Goal: Task Accomplishment & Management: Complete application form

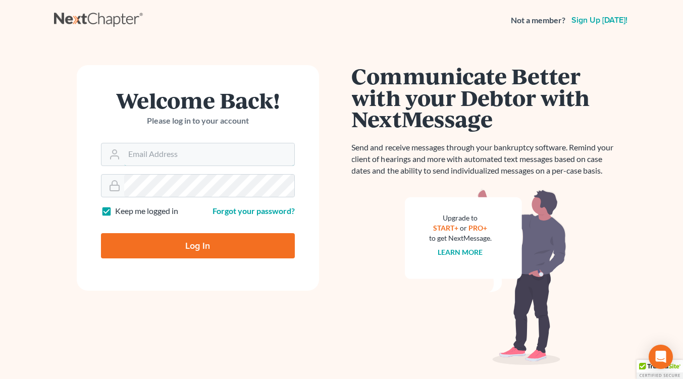
type input "[EMAIL_ADDRESS][DOMAIN_NAME]"
click at [218, 247] on input "Log In" at bounding box center [198, 245] width 194 height 25
type input "Thinking..."
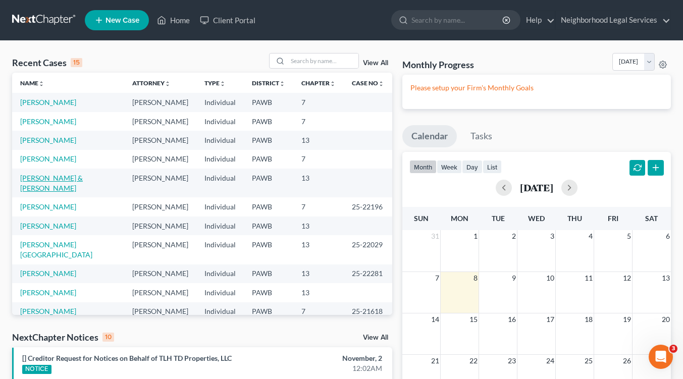
click at [47, 180] on link "Franczak, Judy Ann & Thomas" at bounding box center [51, 183] width 63 height 19
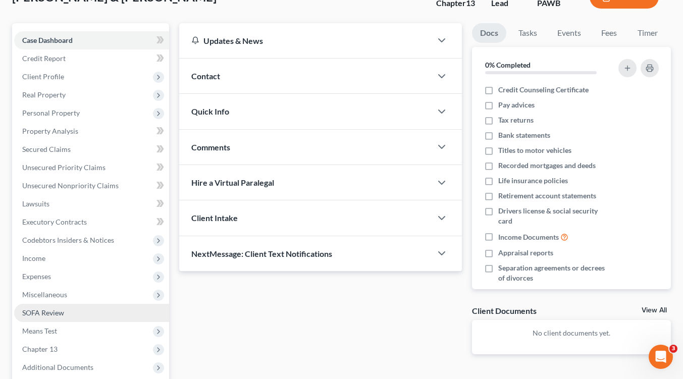
scroll to position [152, 0]
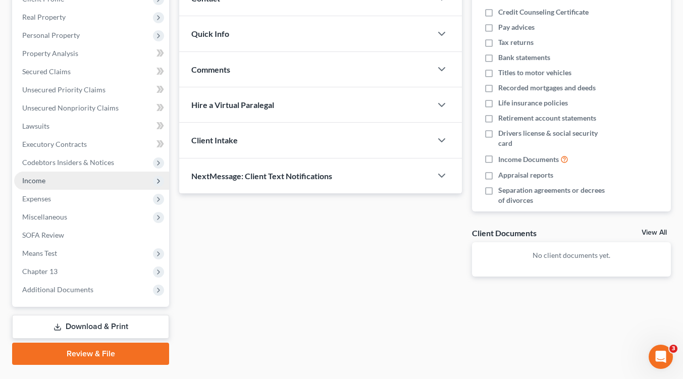
click at [47, 179] on span "Income" at bounding box center [91, 181] width 155 height 18
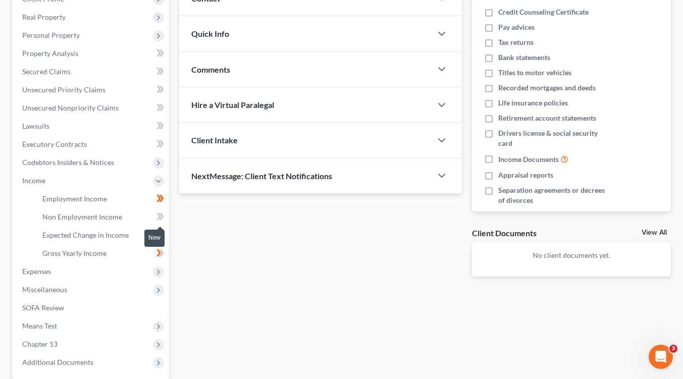
click at [155, 213] on span at bounding box center [161, 218] width 18 height 15
click at [94, 217] on span "Non Employment Income" at bounding box center [82, 217] width 80 height 9
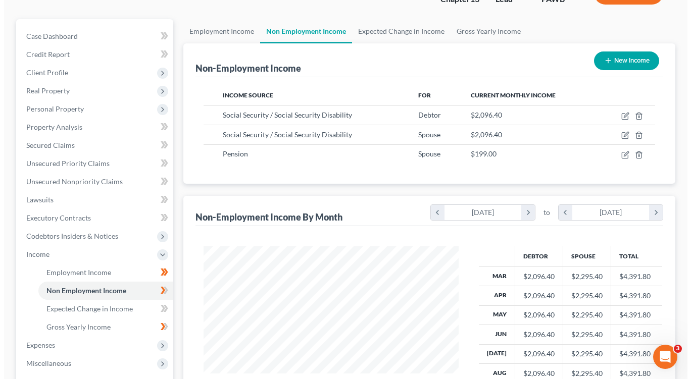
scroll to position [51, 0]
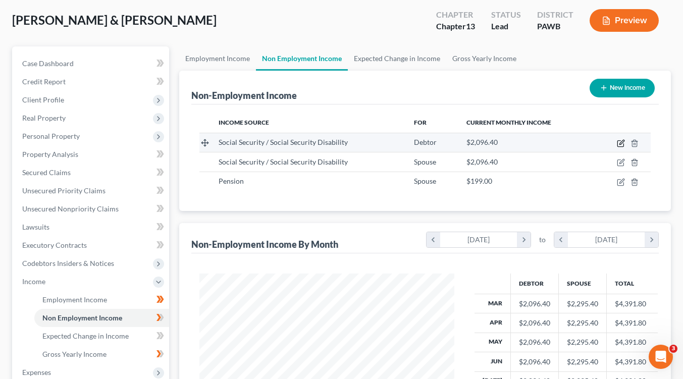
click at [621, 142] on icon "button" at bounding box center [621, 143] width 8 height 8
select select "4"
select select "0"
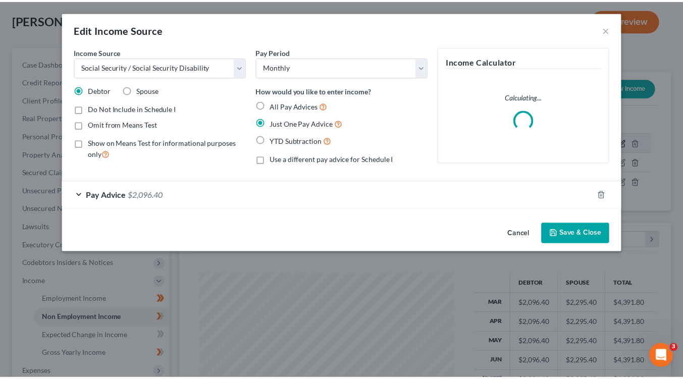
scroll to position [181, 278]
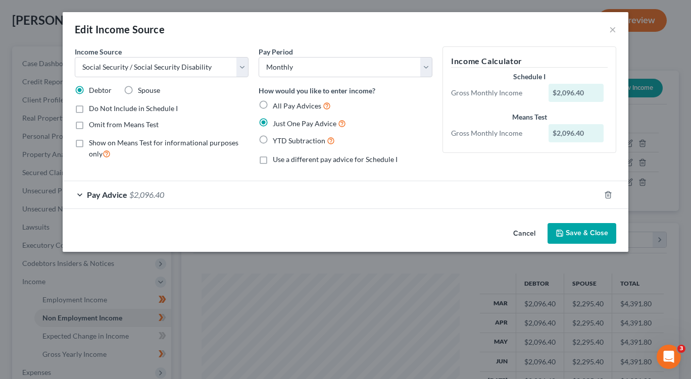
click at [80, 196] on div "Pay Advice $2,096.40" at bounding box center [331, 194] width 537 height 27
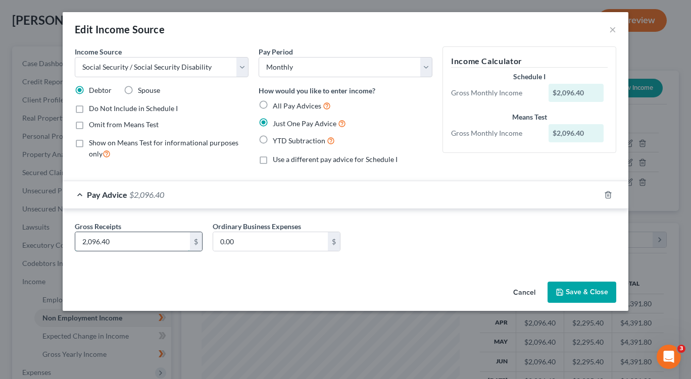
click at [128, 240] on input "2,096.40" at bounding box center [132, 241] width 115 height 19
type input "1,272.00"
click at [589, 293] on button "Save & Close" at bounding box center [582, 292] width 69 height 21
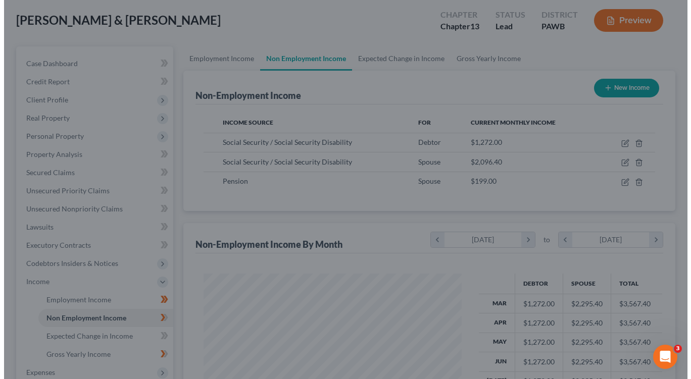
scroll to position [504963, 504869]
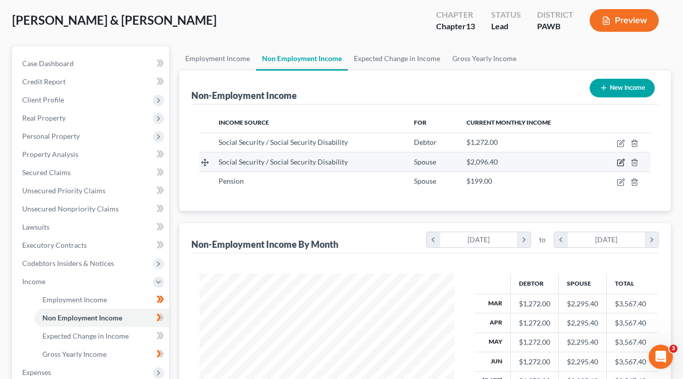
click at [618, 161] on icon "button" at bounding box center [621, 163] width 6 height 6
select select "4"
select select "0"
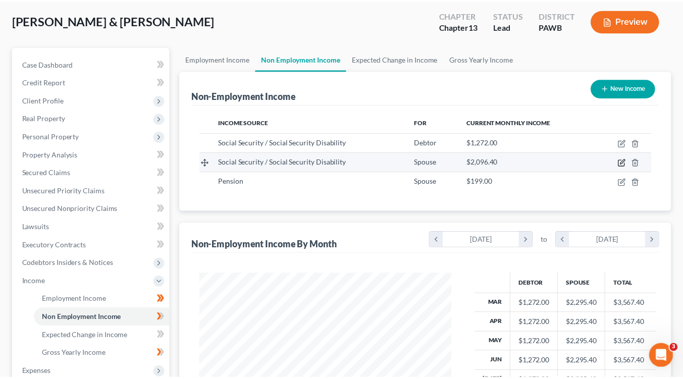
scroll to position [181, 278]
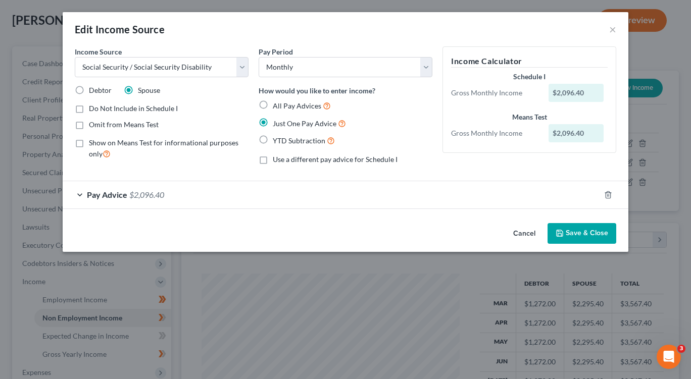
click at [80, 194] on div "Pay Advice $2,096.40" at bounding box center [331, 194] width 537 height 27
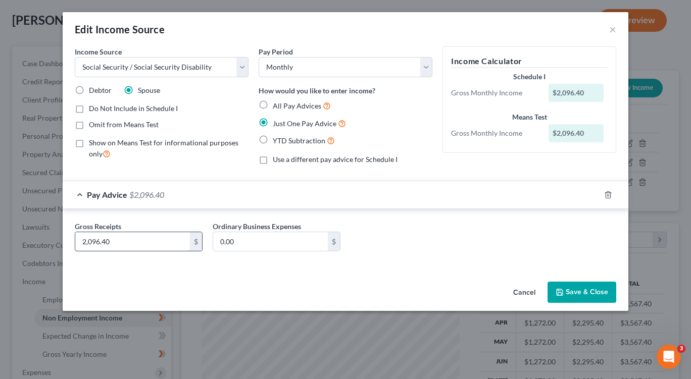
click at [127, 241] on input "2,096.40" at bounding box center [132, 241] width 115 height 19
type input "2,530.00"
click at [573, 292] on button "Save & Close" at bounding box center [582, 292] width 69 height 21
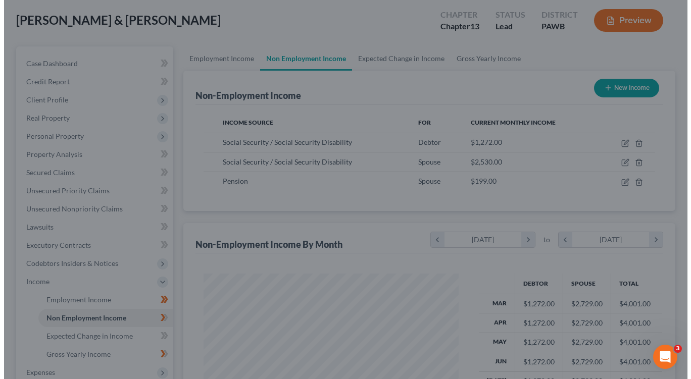
scroll to position [504963, 504869]
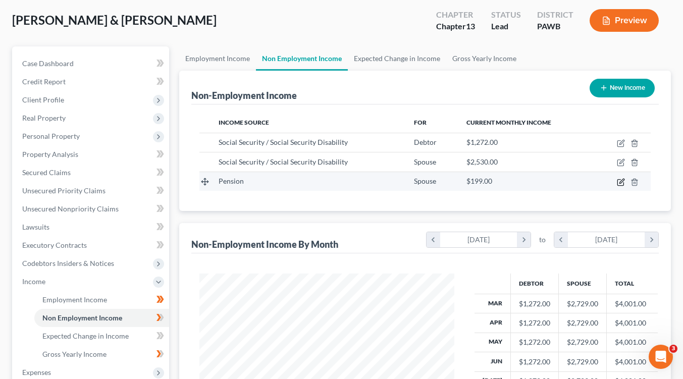
click at [621, 184] on icon "button" at bounding box center [621, 182] width 8 height 8
select select "2"
select select "0"
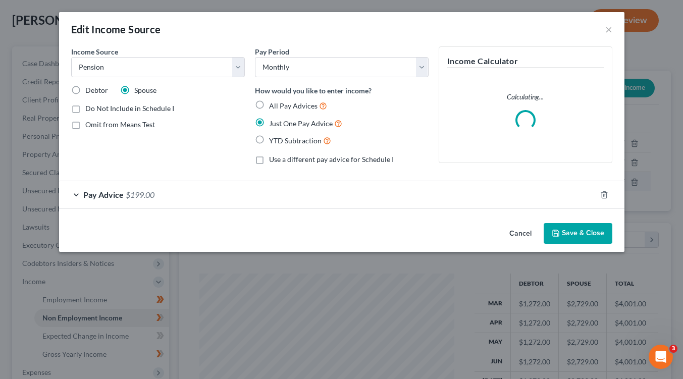
scroll to position [181, 278]
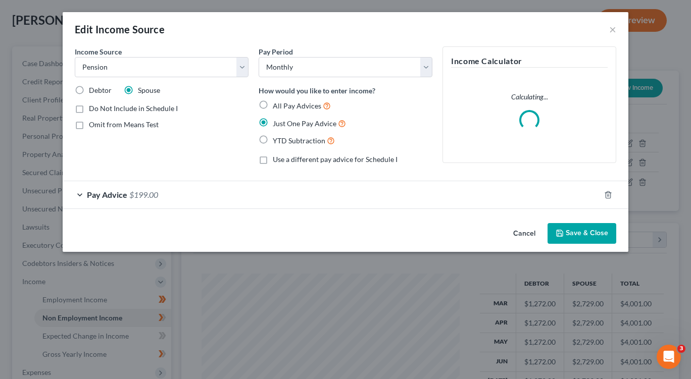
click at [78, 194] on div "Pay Advice $199.00" at bounding box center [331, 194] width 537 height 27
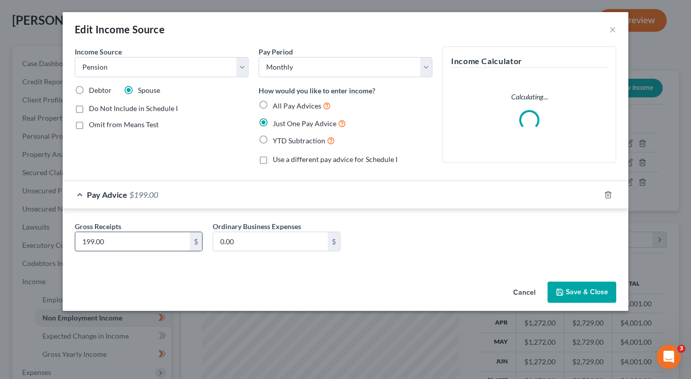
click at [113, 241] on input "199.00" at bounding box center [132, 241] width 115 height 19
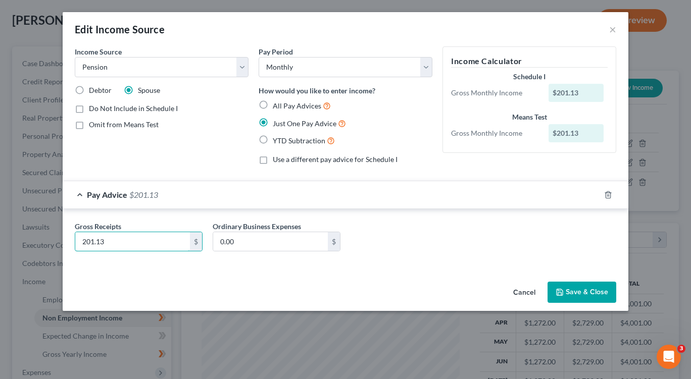
type input "201.13"
click at [573, 298] on button "Save & Close" at bounding box center [582, 292] width 69 height 21
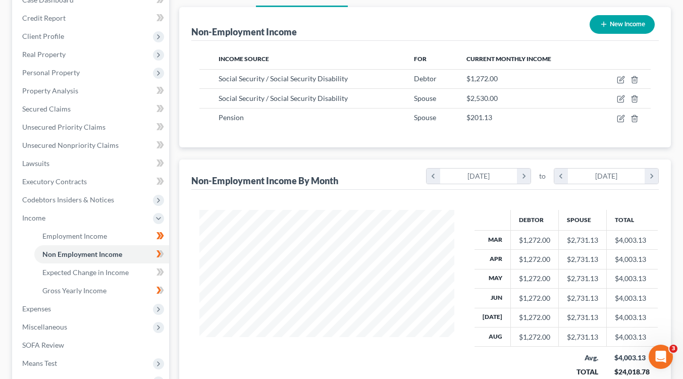
scroll to position [248, 0]
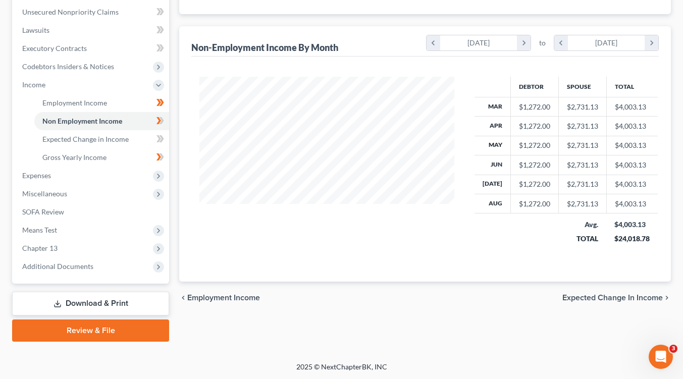
click at [608, 298] on span "Expected Change in Income" at bounding box center [613, 298] width 101 height 8
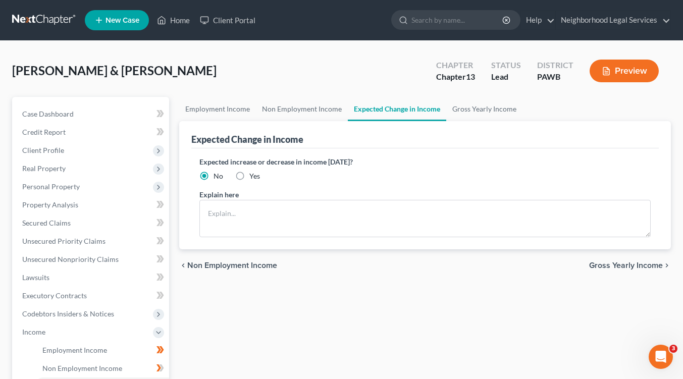
click at [606, 266] on span "Gross Yearly Income" at bounding box center [627, 266] width 74 height 8
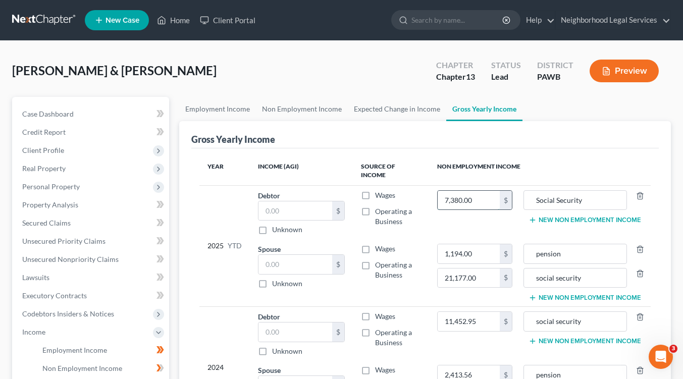
click at [488, 197] on input "7,380.00" at bounding box center [469, 200] width 62 height 19
type input "11,448.00"
click at [481, 244] on input "1,194.00" at bounding box center [469, 253] width 62 height 19
click at [480, 246] on input "1,194.00" at bounding box center [469, 253] width 62 height 19
type input "1,810.17"
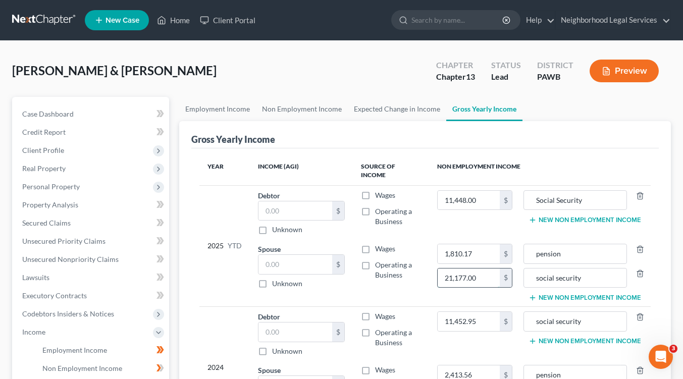
click at [481, 270] on input "21,177.00" at bounding box center [469, 278] width 62 height 19
type input "22,770.00"
click at [415, 276] on td "Wages Operating a Business" at bounding box center [391, 272] width 76 height 67
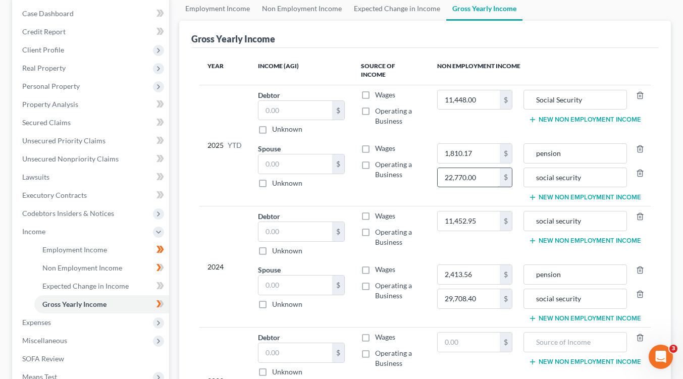
scroll to position [101, 0]
click at [484, 215] on input "11,452.95" at bounding box center [469, 220] width 62 height 19
type input "17,048.40"
click at [481, 168] on input "22,770.00" at bounding box center [469, 177] width 62 height 19
type input "21,177.00"
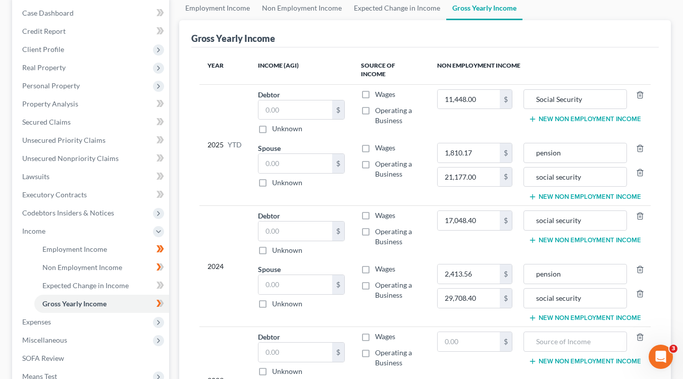
click at [399, 186] on td "Wages Operating a Business" at bounding box center [391, 171] width 76 height 67
click at [541, 90] on input "Social Security" at bounding box center [575, 99] width 92 height 19
click at [560, 91] on input "social Security" at bounding box center [575, 99] width 92 height 19
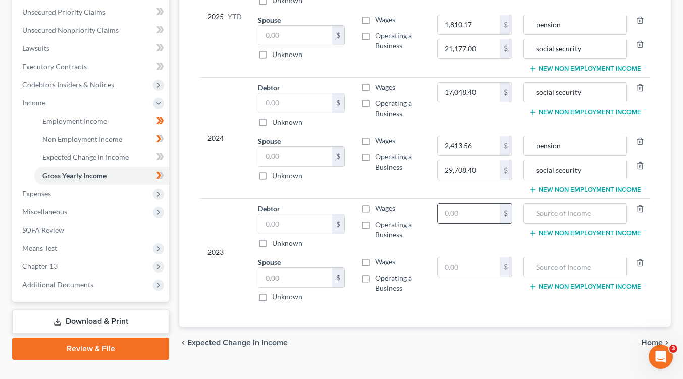
scroll to position [248, 0]
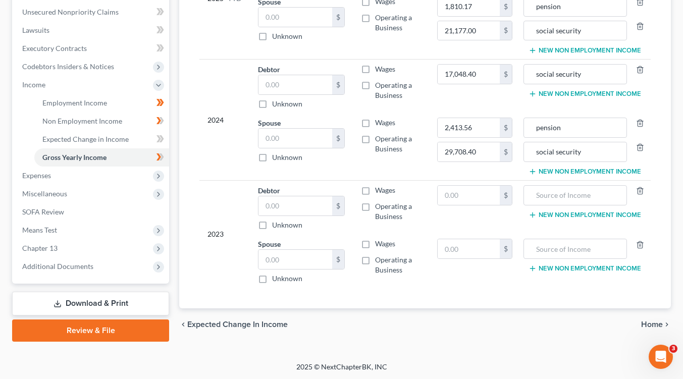
type input "social security"
click at [649, 321] on span "Home" at bounding box center [653, 325] width 22 height 8
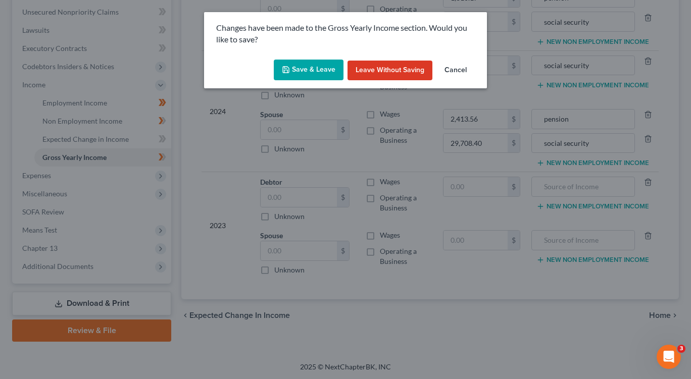
click at [310, 72] on button "Save & Leave" at bounding box center [309, 70] width 70 height 21
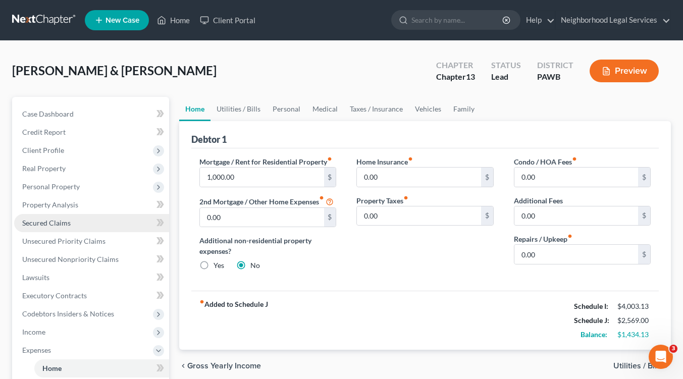
click at [63, 223] on span "Secured Claims" at bounding box center [46, 223] width 48 height 9
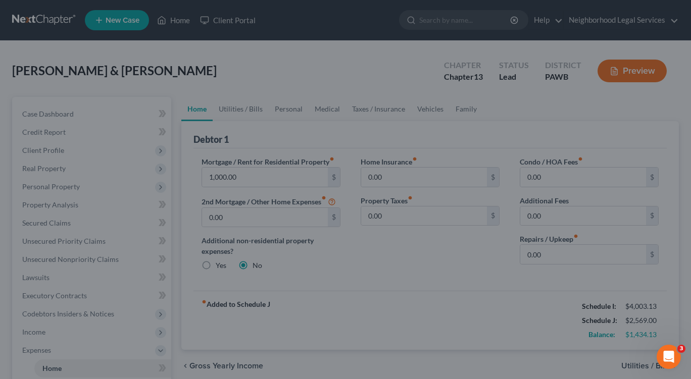
click at [216, 365] on div at bounding box center [345, 189] width 691 height 379
click at [246, 174] on div at bounding box center [345, 189] width 691 height 379
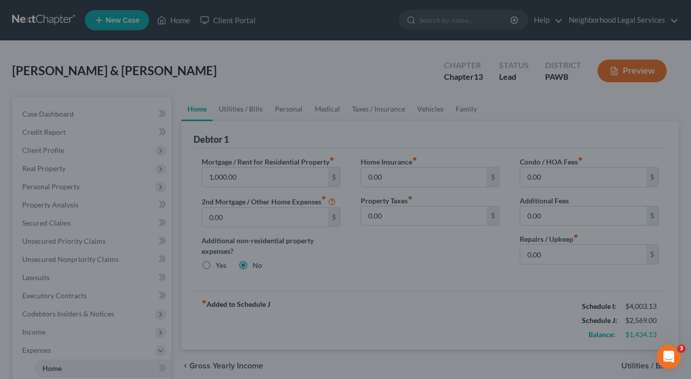
click at [224, 172] on div at bounding box center [345, 189] width 691 height 379
click at [224, 173] on div at bounding box center [345, 189] width 691 height 379
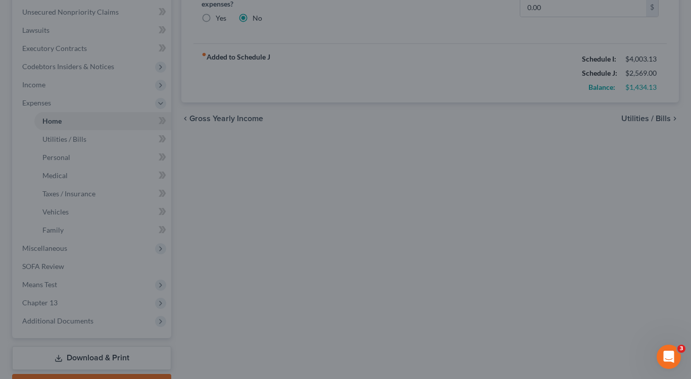
scroll to position [152, 0]
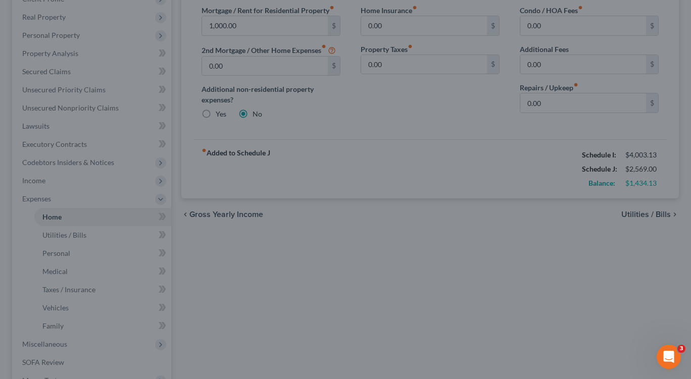
click at [430, 180] on div at bounding box center [345, 189] width 691 height 379
click at [486, 282] on div at bounding box center [345, 189] width 691 height 379
drag, startPoint x: 488, startPoint y: 284, endPoint x: 490, endPoint y: 290, distance: 5.9
click at [489, 287] on div at bounding box center [345, 189] width 691 height 379
click at [490, 290] on div at bounding box center [345, 189] width 691 height 379
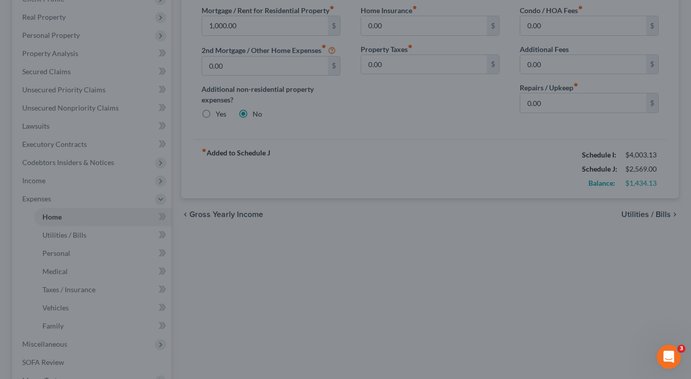
click at [205, 214] on div at bounding box center [345, 189] width 691 height 379
click at [229, 65] on div at bounding box center [345, 189] width 691 height 379
click at [221, 64] on div at bounding box center [345, 189] width 691 height 379
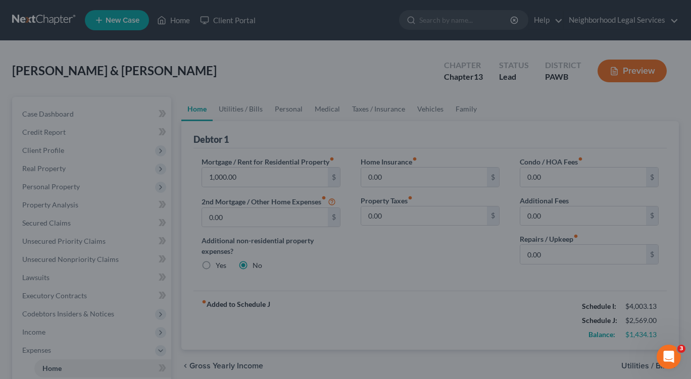
click at [616, 23] on div at bounding box center [345, 189] width 691 height 379
click at [671, 21] on div at bounding box center [345, 189] width 691 height 379
click at [630, 19] on div at bounding box center [345, 189] width 691 height 379
click at [629, 20] on div at bounding box center [345, 189] width 691 height 379
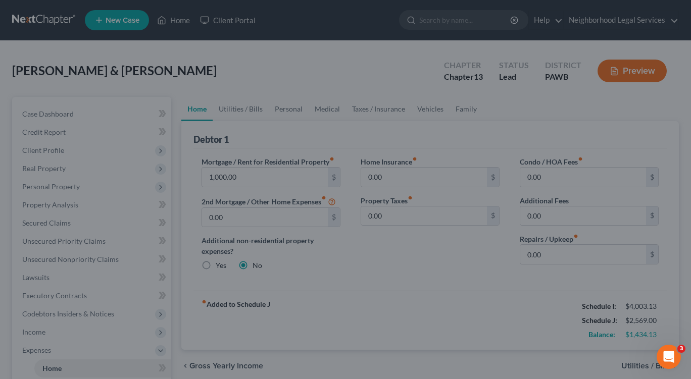
click at [629, 20] on div at bounding box center [345, 189] width 691 height 379
click at [630, 23] on div at bounding box center [345, 189] width 691 height 379
click at [629, 23] on div at bounding box center [345, 189] width 691 height 379
click at [612, 22] on div at bounding box center [345, 189] width 691 height 379
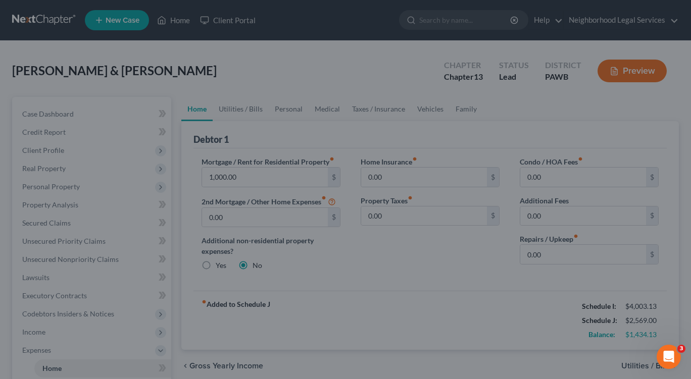
click at [673, 21] on div at bounding box center [345, 189] width 691 height 379
click at [613, 21] on div at bounding box center [345, 189] width 691 height 379
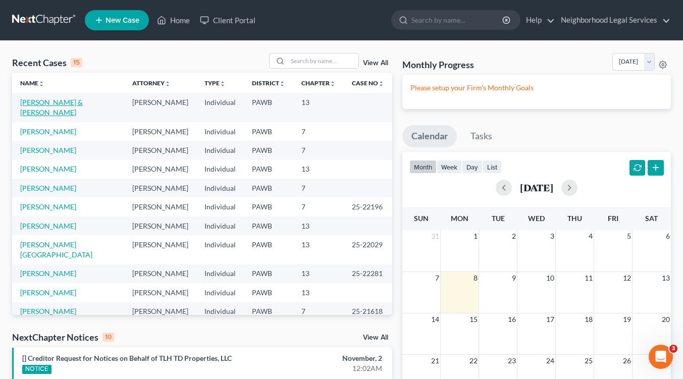
click at [54, 103] on link "Franczak, Judy Ann & Thomas" at bounding box center [51, 107] width 63 height 19
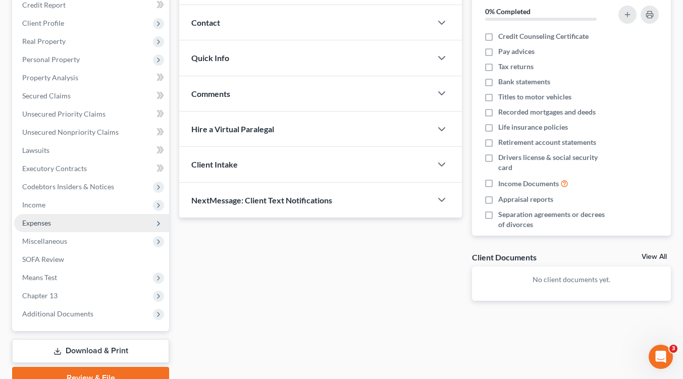
scroll to position [152, 0]
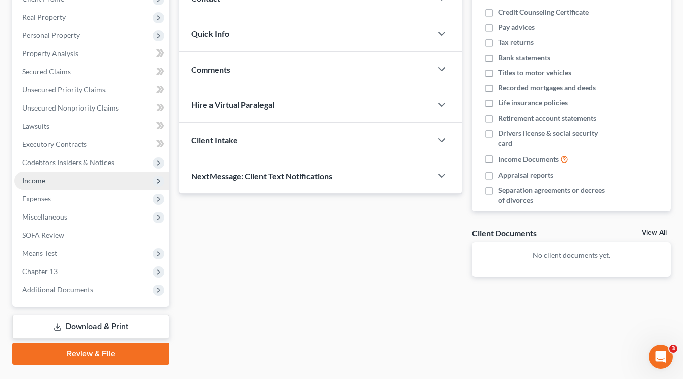
click at [39, 181] on span "Income" at bounding box center [33, 180] width 23 height 9
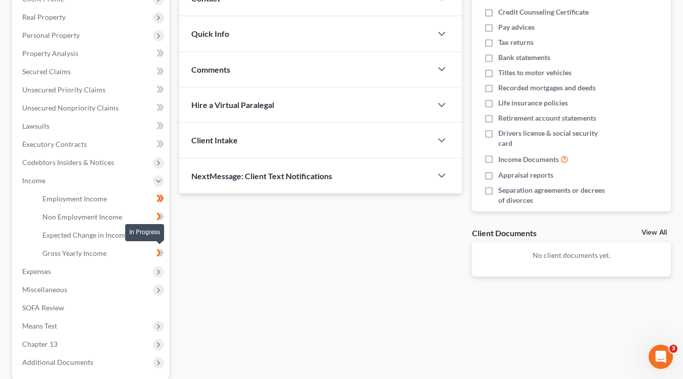
click at [157, 253] on icon at bounding box center [161, 253] width 8 height 13
click at [160, 254] on icon at bounding box center [159, 253] width 5 height 7
click at [161, 145] on icon at bounding box center [162, 143] width 5 height 7
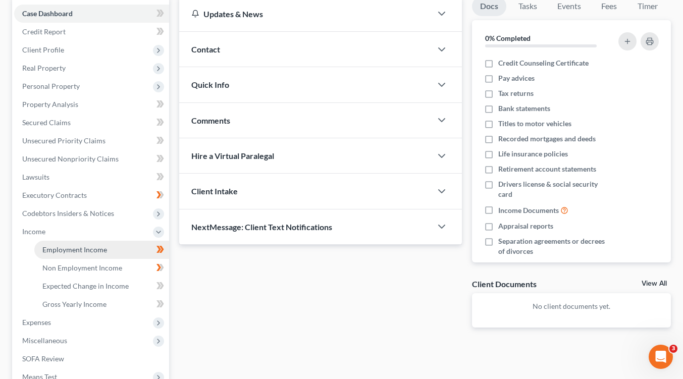
scroll to position [146, 0]
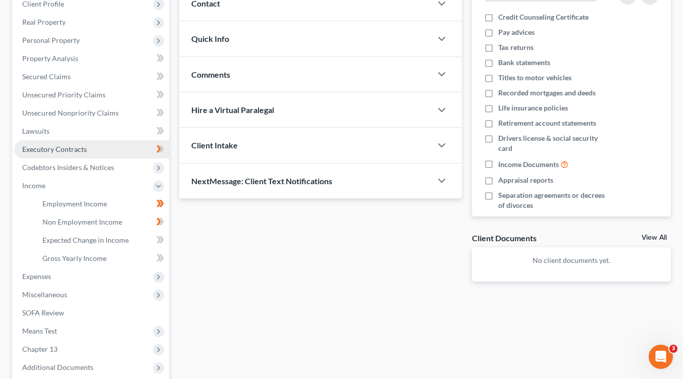
click at [44, 146] on span "Executory Contracts" at bounding box center [54, 149] width 65 height 9
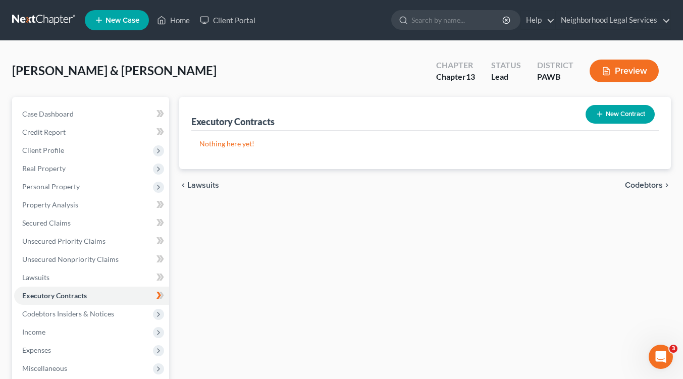
click at [642, 185] on span "Codebtors" at bounding box center [644, 185] width 38 height 8
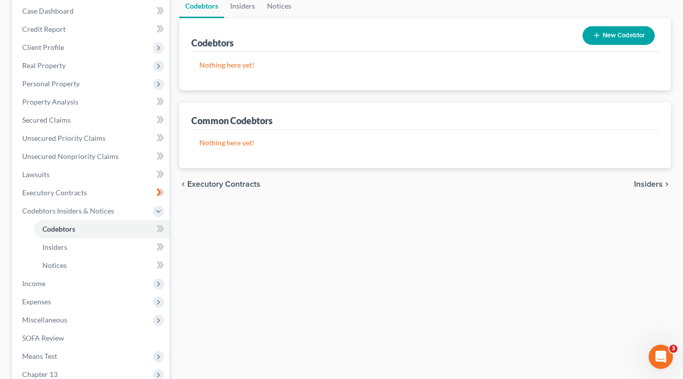
scroll to position [152, 0]
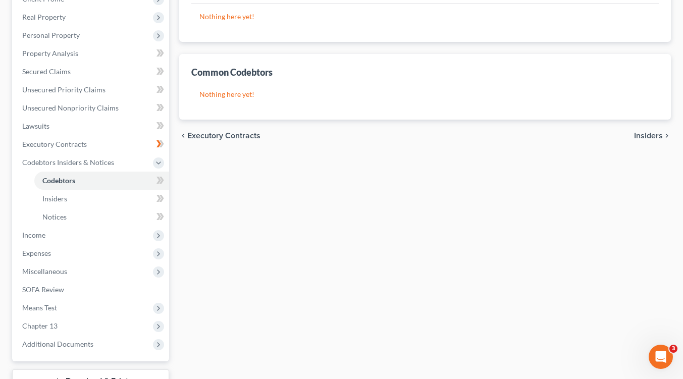
click at [641, 136] on span "Insiders" at bounding box center [648, 136] width 29 height 8
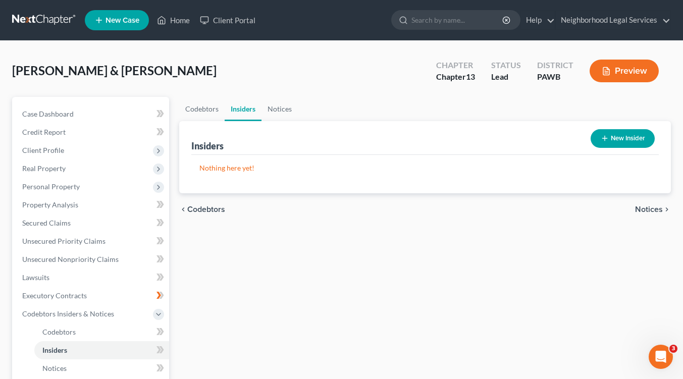
click at [640, 210] on span "Notices" at bounding box center [649, 210] width 28 height 8
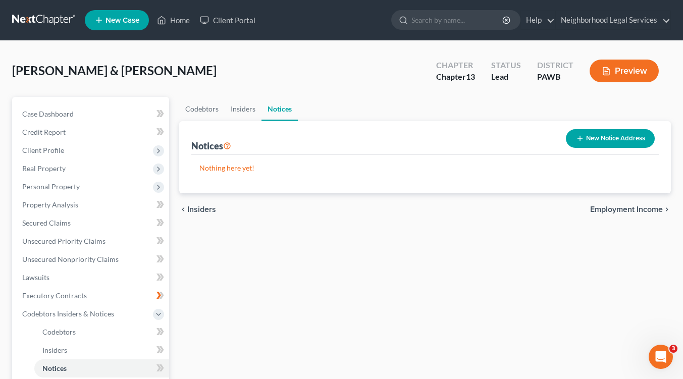
click at [640, 210] on span "Employment Income" at bounding box center [627, 210] width 73 height 8
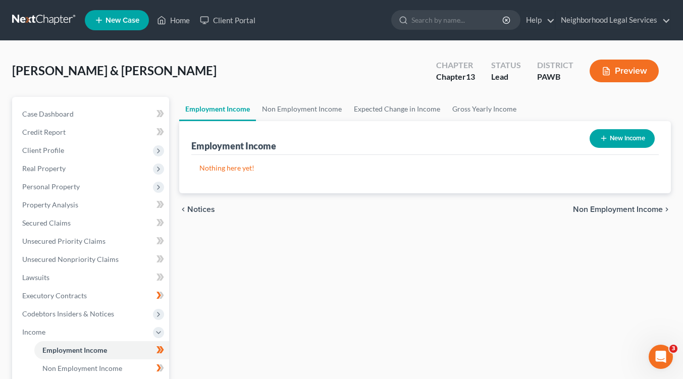
click at [593, 209] on span "Non Employment Income" at bounding box center [618, 210] width 90 height 8
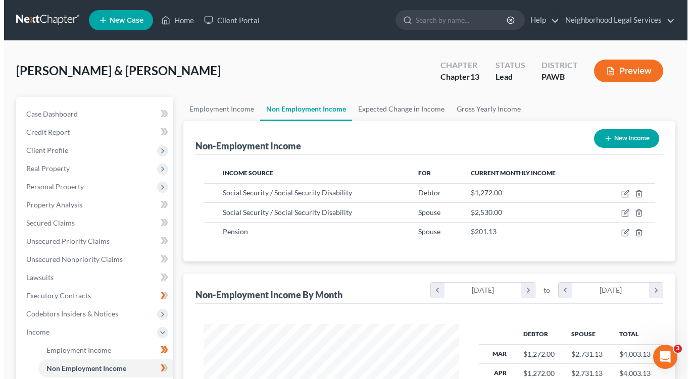
scroll to position [181, 275]
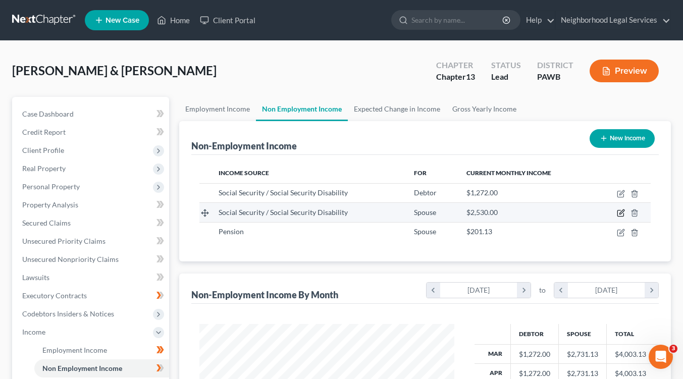
click at [624, 215] on icon "button" at bounding box center [621, 214] width 6 height 6
select select "4"
select select "0"
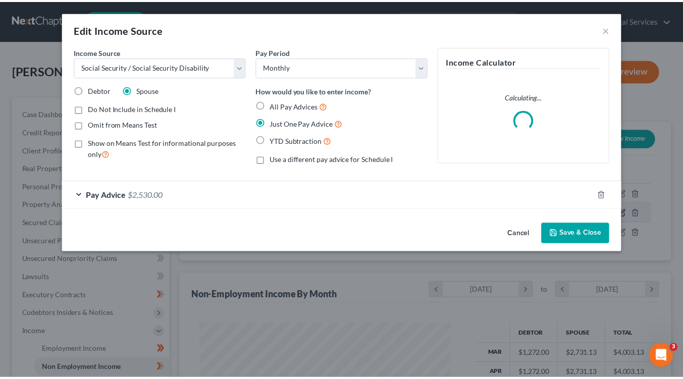
scroll to position [181, 278]
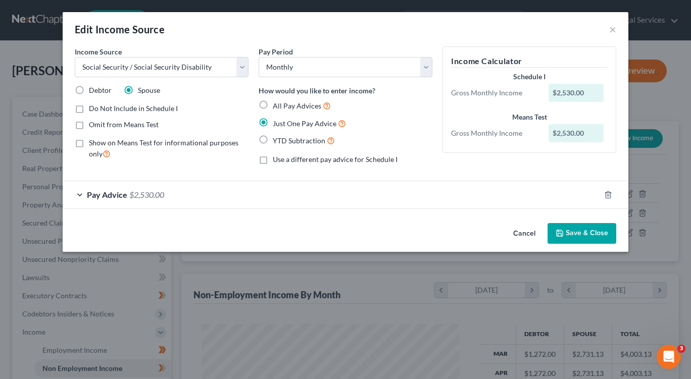
click at [80, 195] on div "Pay Advice $2,530.00" at bounding box center [331, 194] width 537 height 27
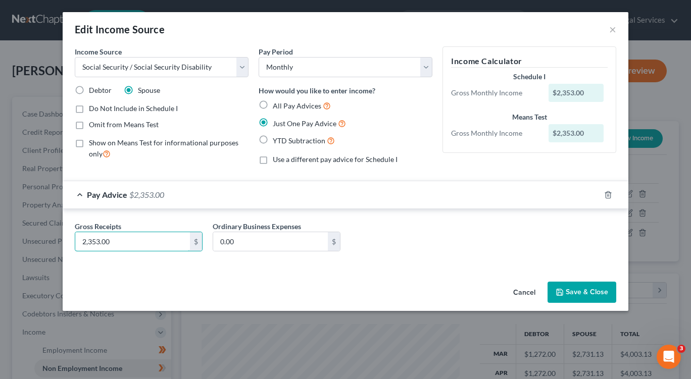
type input "2,353.00"
click at [581, 292] on button "Save & Close" at bounding box center [582, 292] width 69 height 21
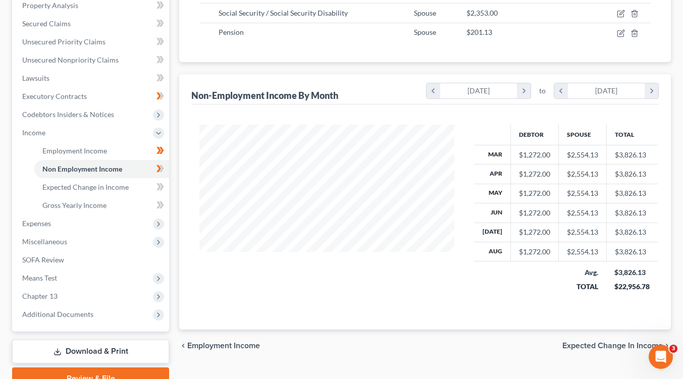
scroll to position [248, 0]
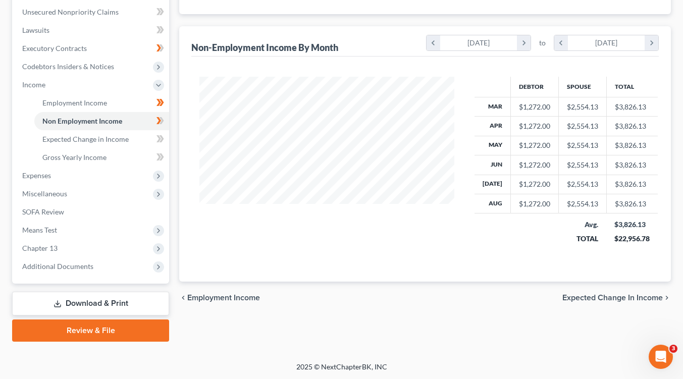
click at [613, 301] on span "Expected Change in Income" at bounding box center [613, 298] width 101 height 8
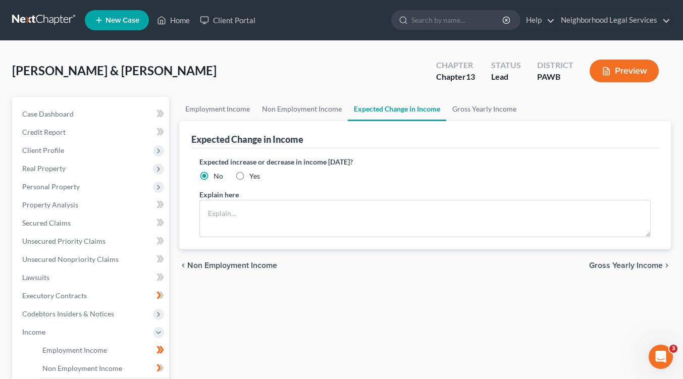
click at [611, 264] on span "Gross Yearly Income" at bounding box center [627, 266] width 74 height 8
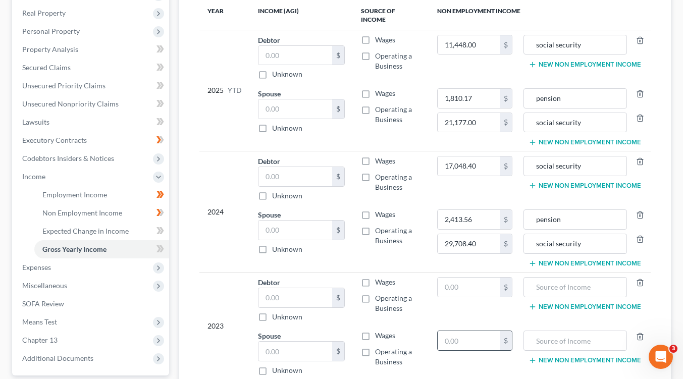
scroll to position [248, 0]
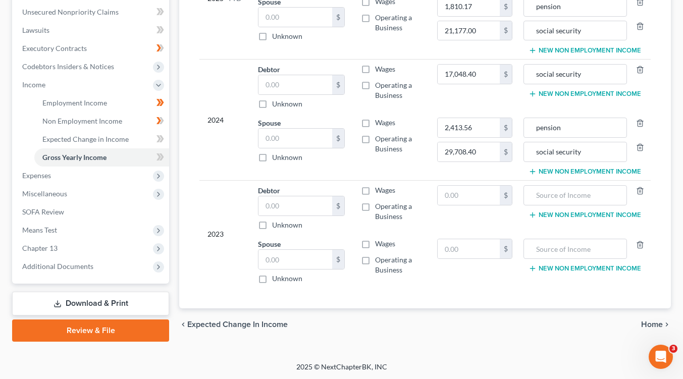
click at [647, 321] on span "Home" at bounding box center [653, 325] width 22 height 8
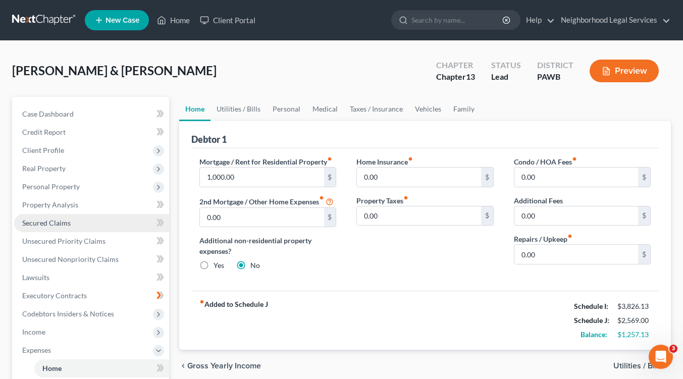
click at [56, 223] on span "Secured Claims" at bounding box center [46, 223] width 48 height 9
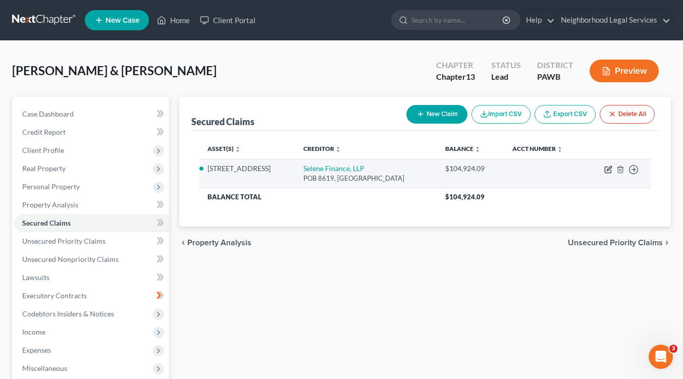
click at [610, 170] on icon "button" at bounding box center [609, 168] width 5 height 5
select select "39"
select select "8"
select select "4"
select select "2"
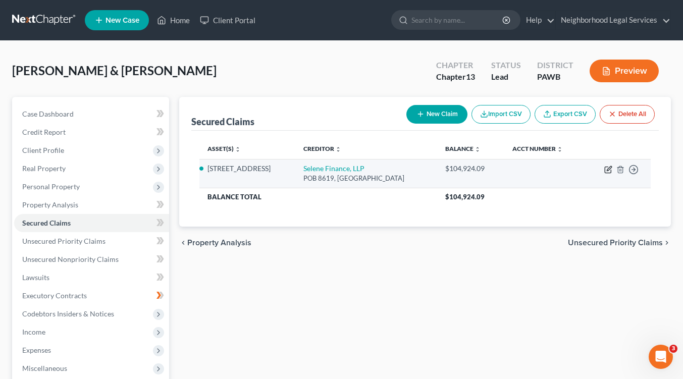
select select "0"
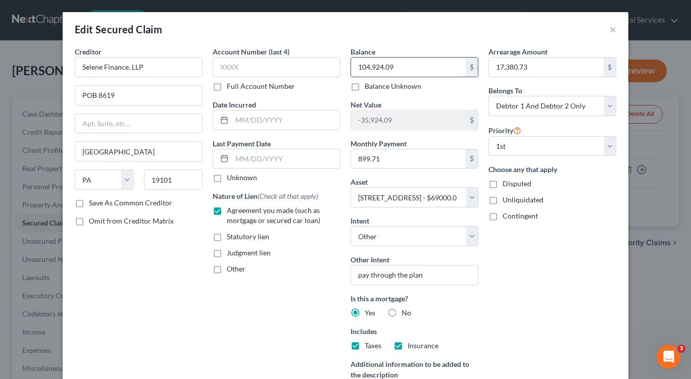
click at [416, 73] on input "104,924.09" at bounding box center [408, 67] width 115 height 19
click at [534, 65] on input "17,380.73" at bounding box center [546, 67] width 115 height 19
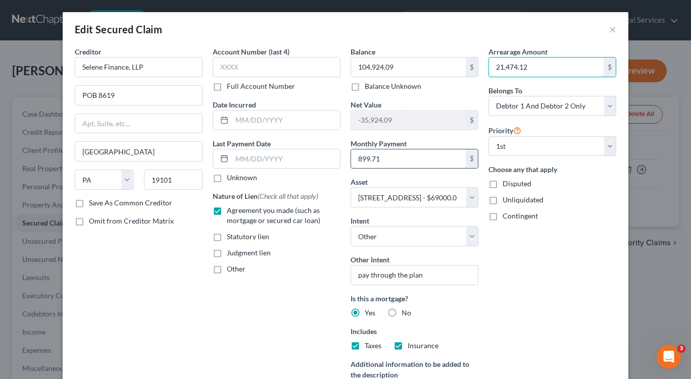
type input "21,474.12"
click at [379, 160] on input "899.71" at bounding box center [408, 159] width 115 height 19
type input "942.31"
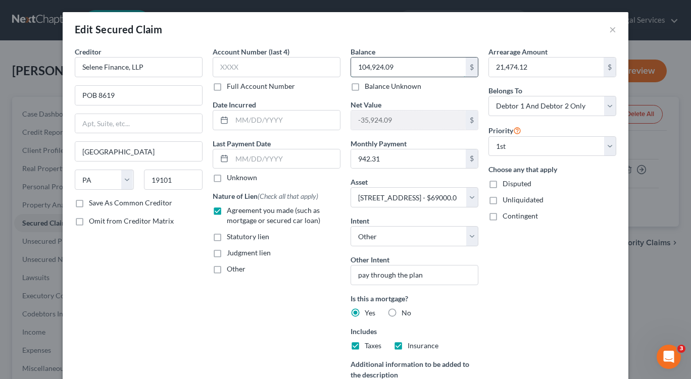
click at [393, 68] on input "104,924.09" at bounding box center [408, 67] width 115 height 19
type input "106,669.19"
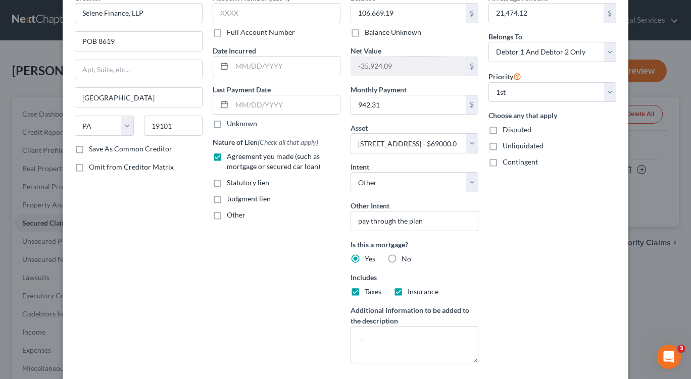
scroll to position [118, 0]
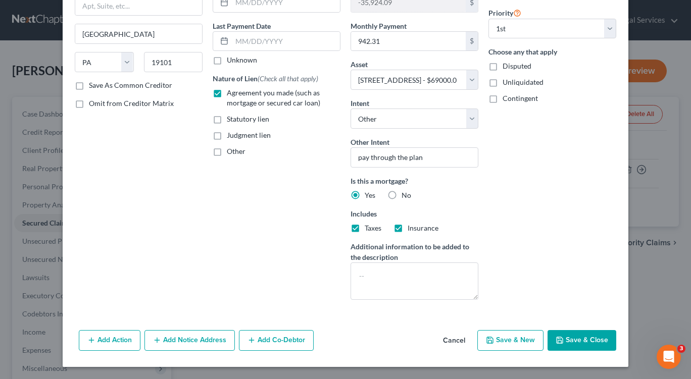
click at [577, 342] on button "Save & Close" at bounding box center [582, 340] width 69 height 21
select select
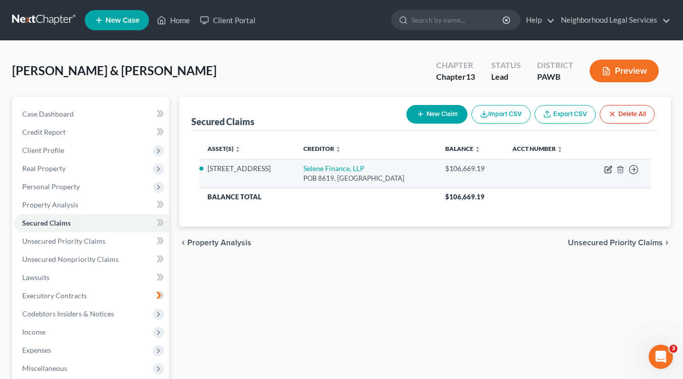
click at [609, 170] on icon "button" at bounding box center [609, 168] width 5 height 5
select select "39"
select select "8"
select select "4"
select select "2"
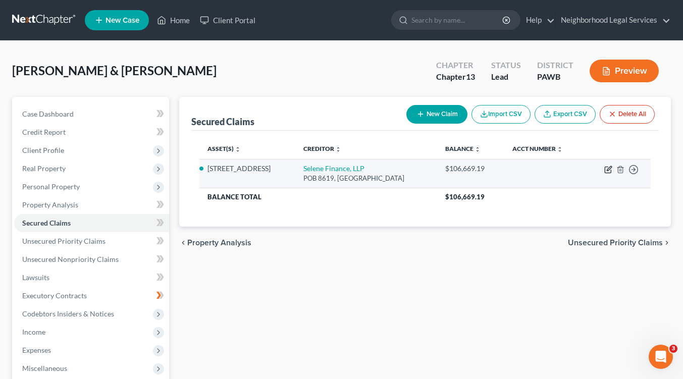
select select "0"
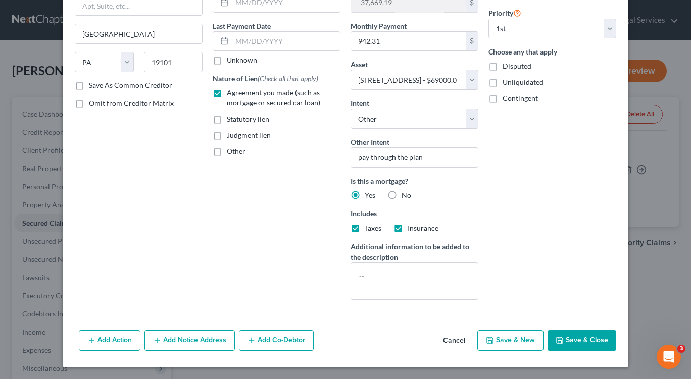
click at [580, 340] on button "Save & Close" at bounding box center [582, 340] width 69 height 21
select select
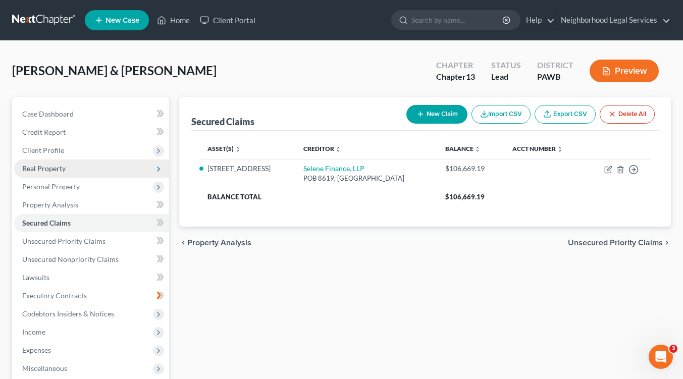
click at [61, 168] on span "Real Property" at bounding box center [43, 168] width 43 height 9
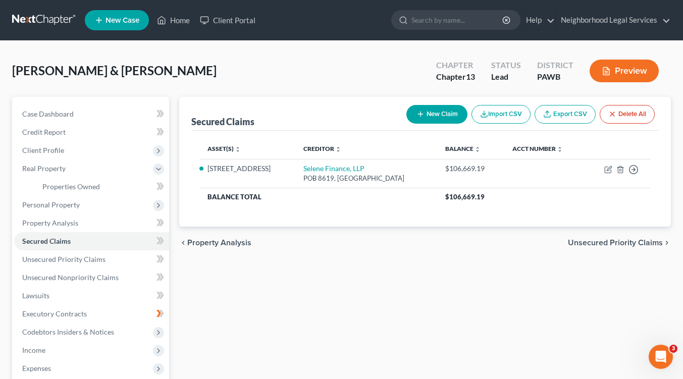
click at [432, 332] on div "Secured Claims New Claim Import CSV Export CSV Delete All Asset(s) expand_more …" at bounding box center [425, 316] width 502 height 438
click at [625, 244] on span "Unsecured Priority Claims" at bounding box center [615, 243] width 95 height 8
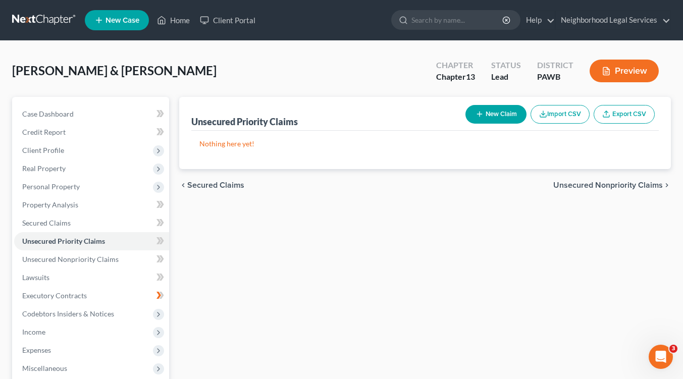
click at [617, 183] on span "Unsecured Nonpriority Claims" at bounding box center [609, 185] width 110 height 8
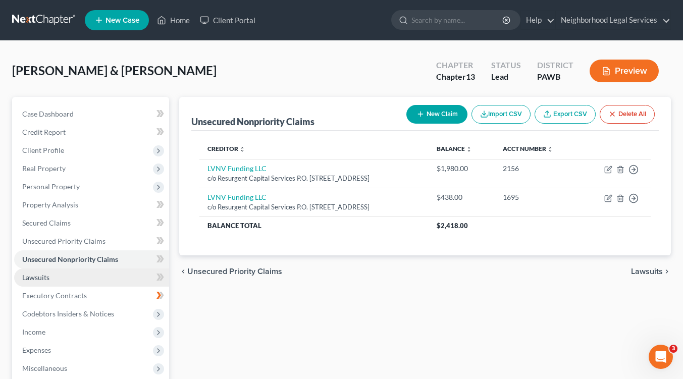
click at [35, 279] on span "Lawsuits" at bounding box center [35, 277] width 27 height 9
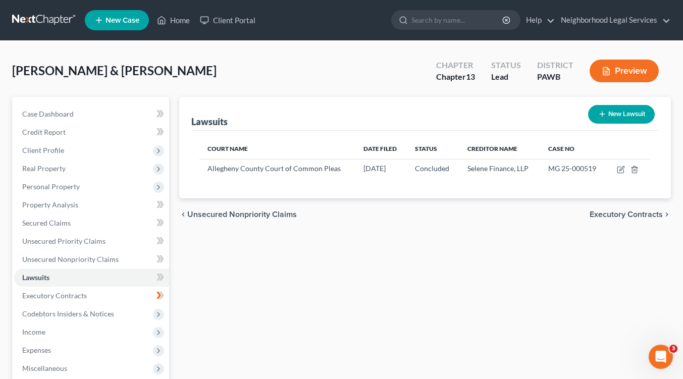
click at [618, 214] on span "Executory Contracts" at bounding box center [626, 215] width 73 height 8
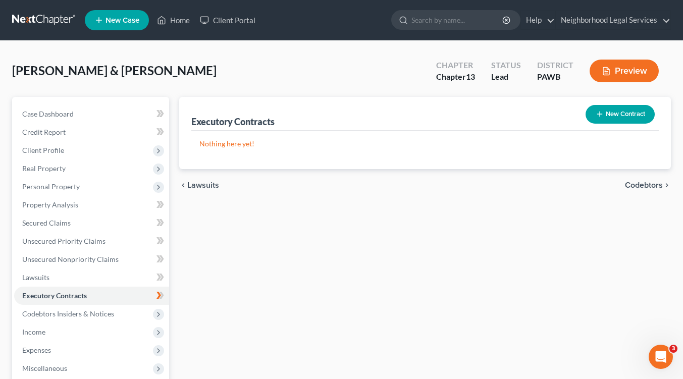
click at [606, 115] on button "New Contract" at bounding box center [620, 114] width 69 height 19
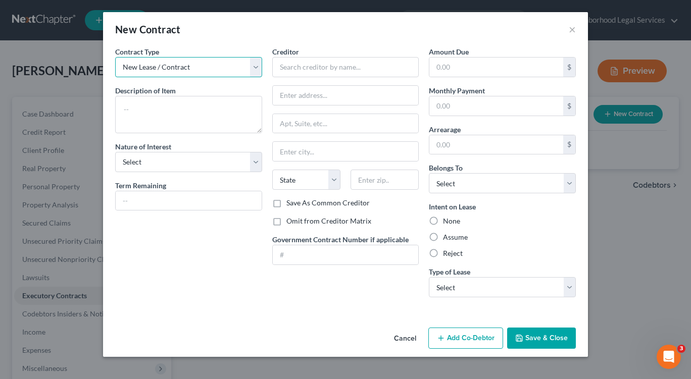
click at [255, 69] on select "New Lease / Contract New Timeshare" at bounding box center [188, 67] width 147 height 20
click at [686, 236] on div "New Contract × Contract Type New Lease / Contract New Timeshare Description of …" at bounding box center [345, 189] width 691 height 379
click at [574, 30] on button "×" at bounding box center [572, 29] width 7 height 12
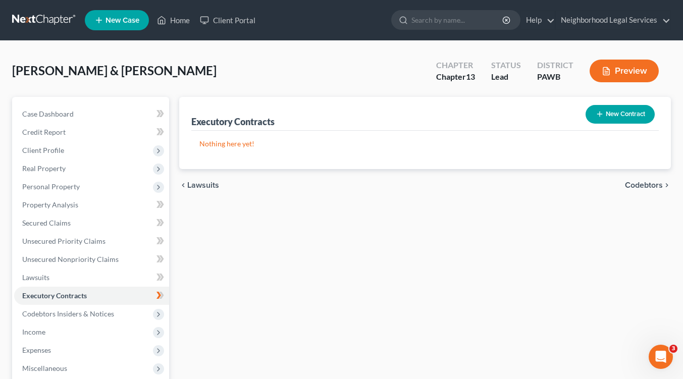
click at [197, 185] on span "Lawsuits" at bounding box center [203, 185] width 32 height 8
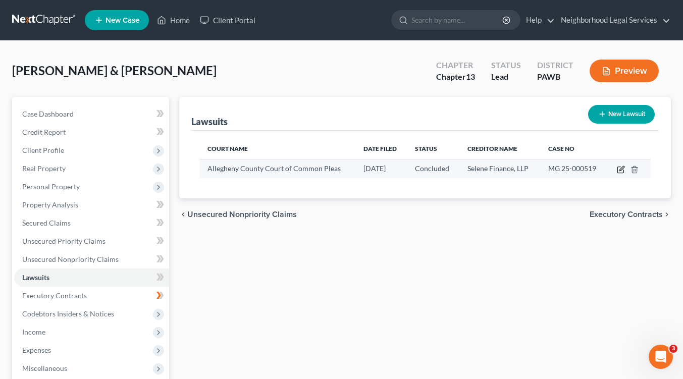
click at [621, 169] on icon "button" at bounding box center [622, 168] width 5 height 5
select select "39"
select select "2"
select select "39"
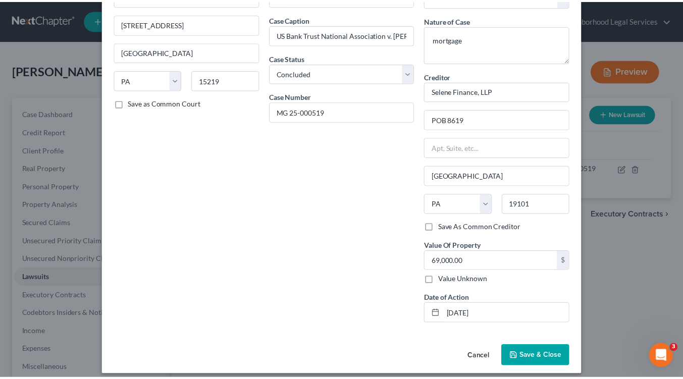
scroll to position [80, 0]
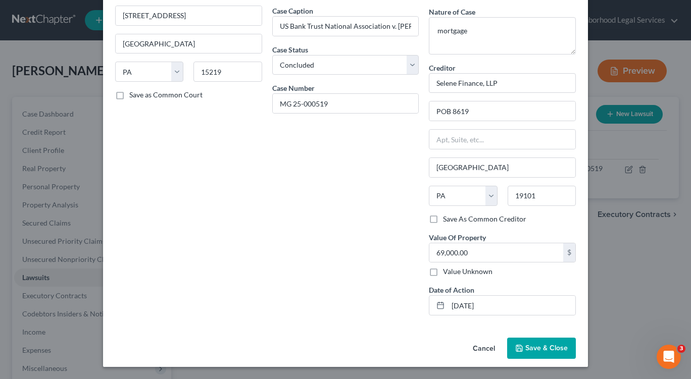
click at [328, 172] on div "Date Filed 06/26/2025 Case Caption US Bank Trust National Association v. Judith…" at bounding box center [345, 145] width 157 height 357
click at [555, 350] on span "Save & Close" at bounding box center [546, 348] width 42 height 9
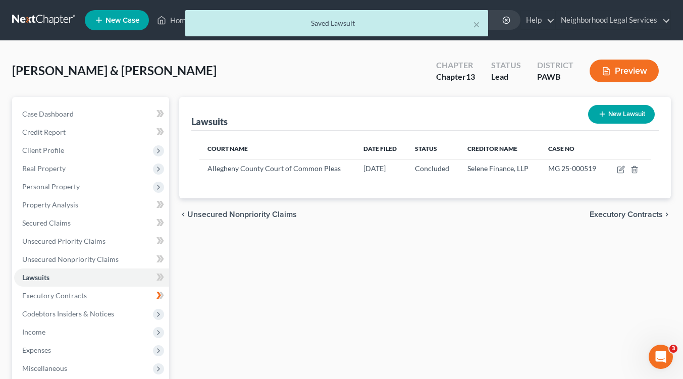
click at [637, 214] on span "Executory Contracts" at bounding box center [626, 215] width 73 height 8
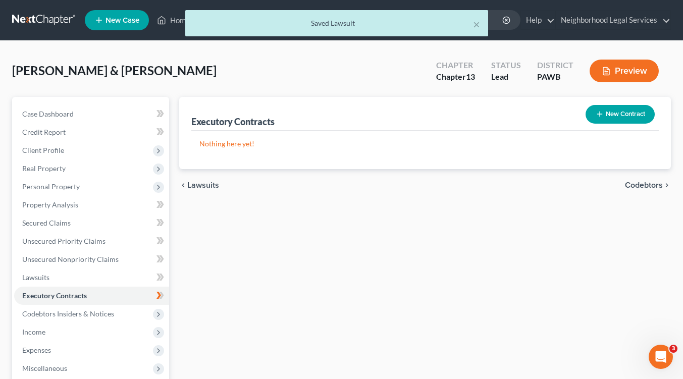
click at [636, 185] on span "Codebtors" at bounding box center [644, 185] width 38 height 8
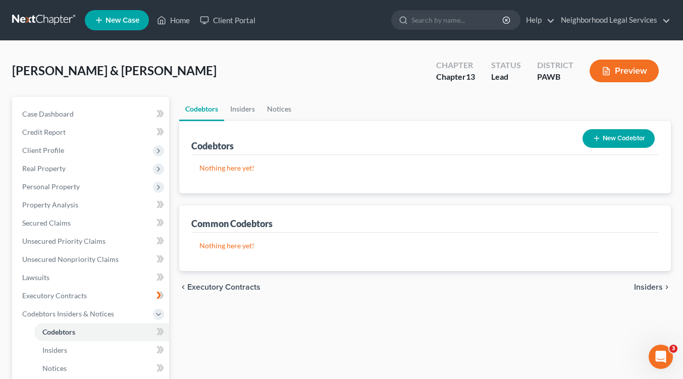
click at [648, 286] on span "Insiders" at bounding box center [648, 287] width 29 height 8
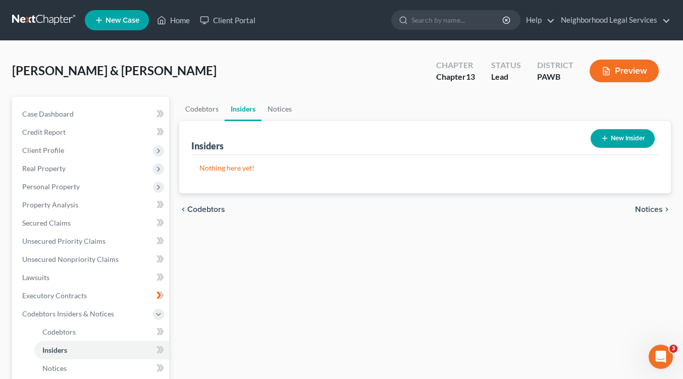
click at [651, 209] on span "Notices" at bounding box center [649, 210] width 28 height 8
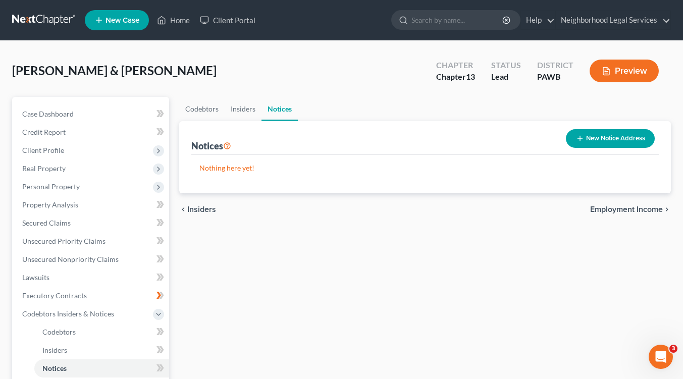
click at [651, 209] on span "Employment Income" at bounding box center [627, 210] width 73 height 8
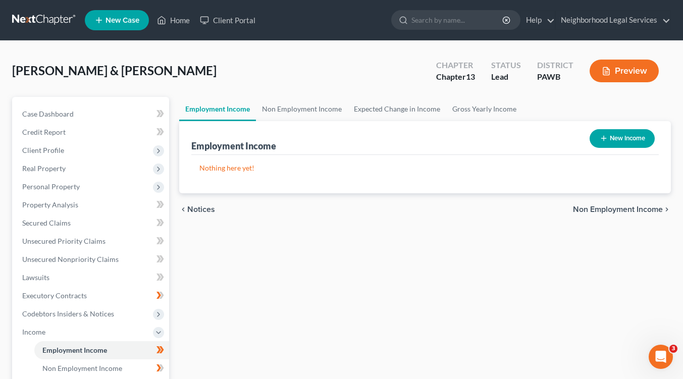
click at [651, 209] on span "Non Employment Income" at bounding box center [618, 210] width 90 height 8
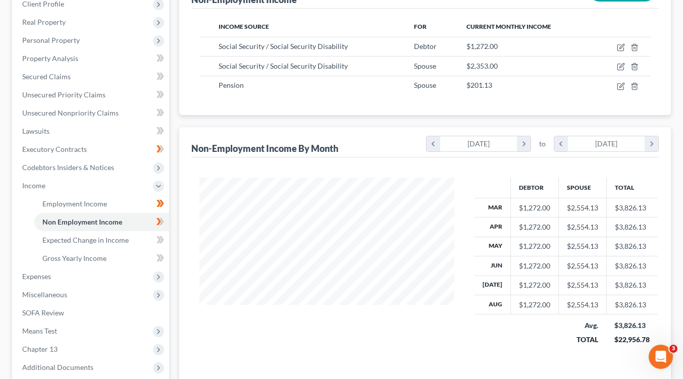
scroll to position [248, 0]
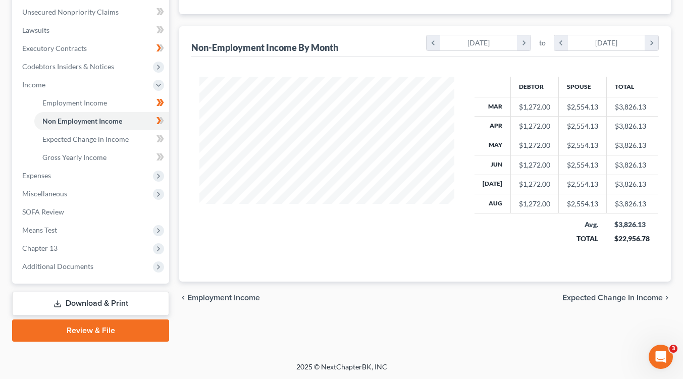
click at [625, 297] on span "Expected Change in Income" at bounding box center [613, 298] width 101 height 8
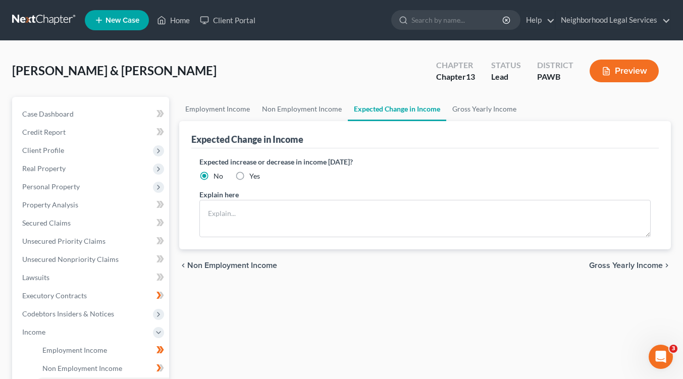
click at [633, 262] on span "Gross Yearly Income" at bounding box center [627, 266] width 74 height 8
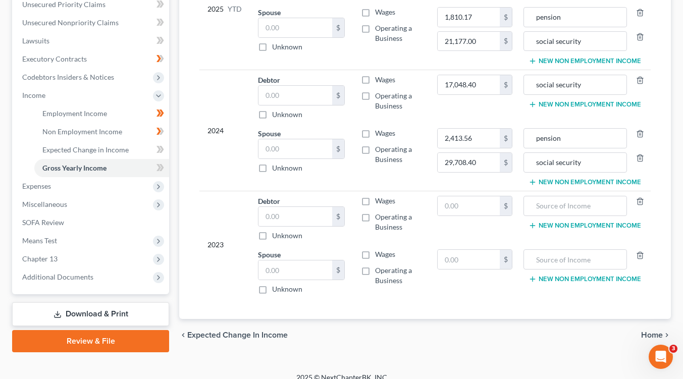
scroll to position [248, 0]
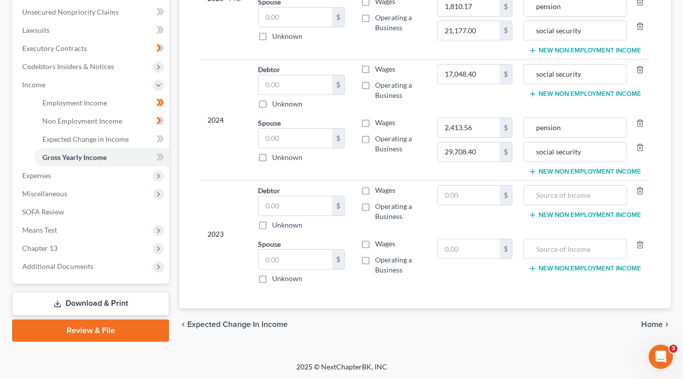
click at [654, 321] on span "Home" at bounding box center [653, 325] width 22 height 8
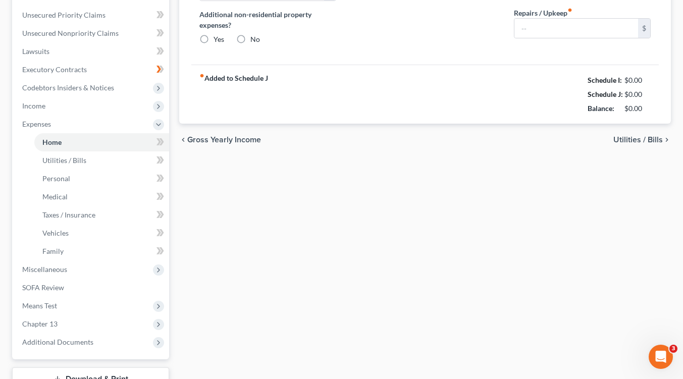
type input "1,000.00"
type input "0.00"
radio input "true"
type input "0.00"
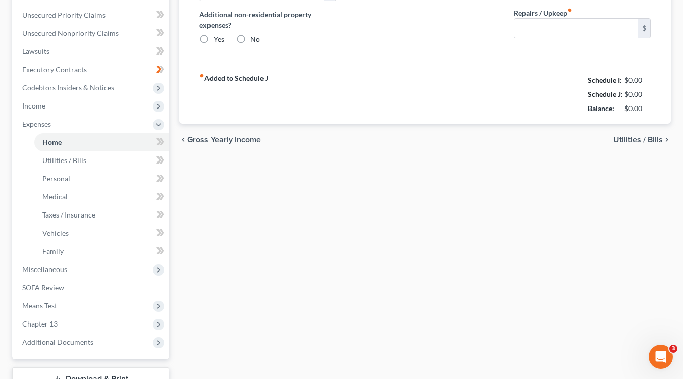
type input "0.00"
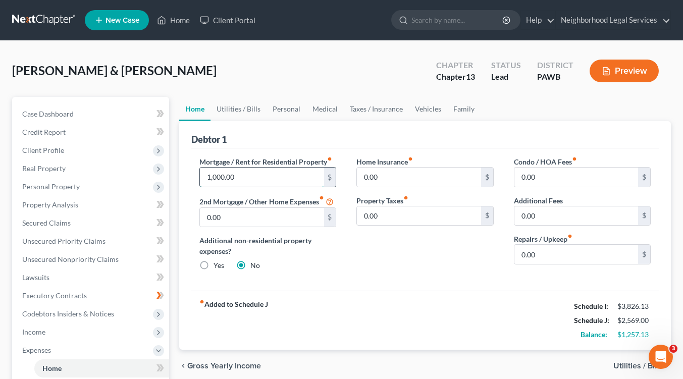
click at [236, 181] on input "1,000.00" at bounding box center [262, 177] width 124 height 19
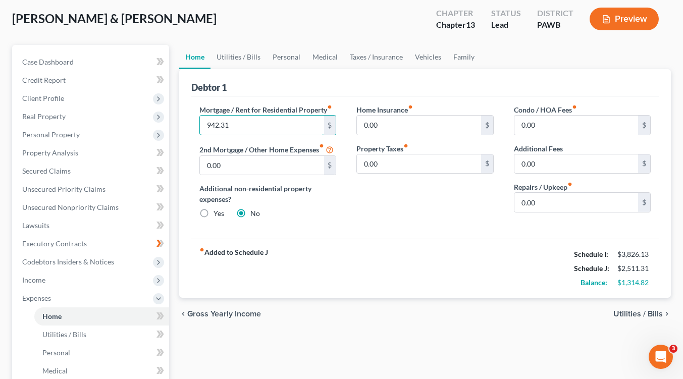
scroll to position [101, 0]
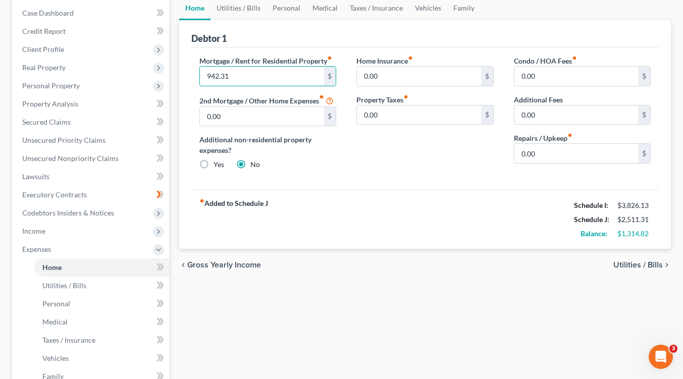
type input "942.31"
click at [632, 262] on span "Utilities / Bills" at bounding box center [639, 265] width 50 height 8
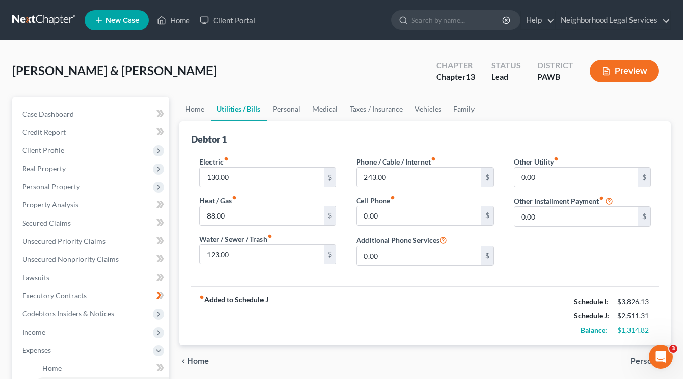
click at [638, 361] on span "Personal" at bounding box center [647, 362] width 32 height 8
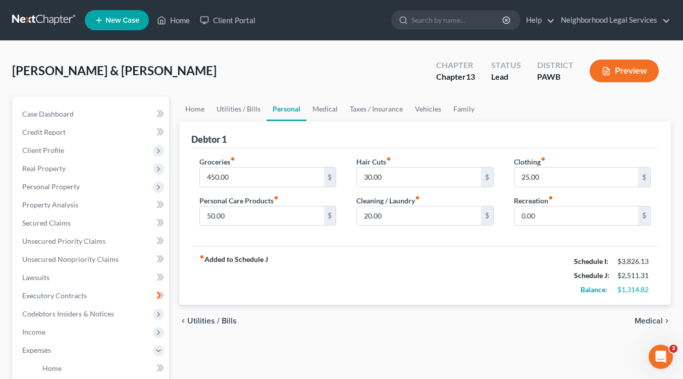
click at [642, 320] on span "Medical" at bounding box center [649, 321] width 28 height 8
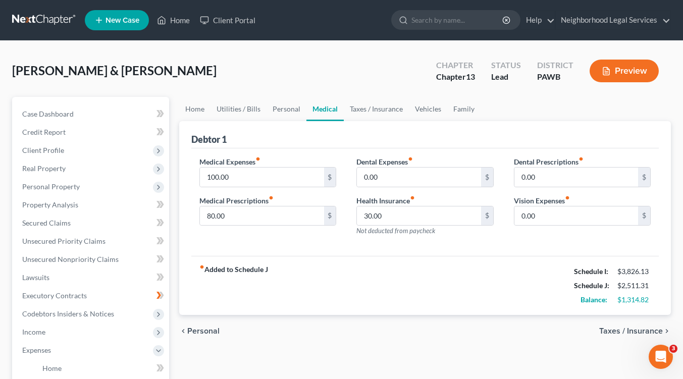
click at [645, 333] on span "Taxes / Insurance" at bounding box center [632, 331] width 64 height 8
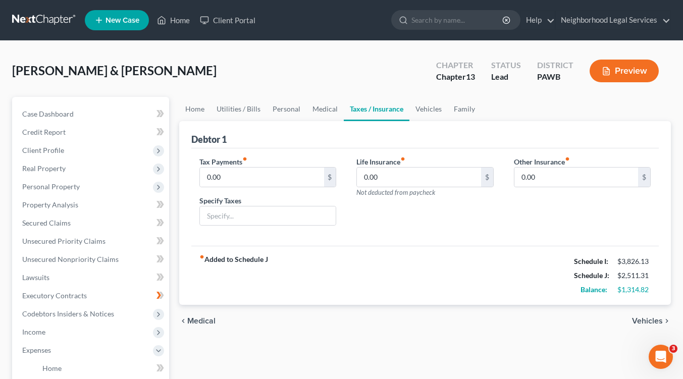
click at [652, 322] on span "Vehicles" at bounding box center [647, 321] width 31 height 8
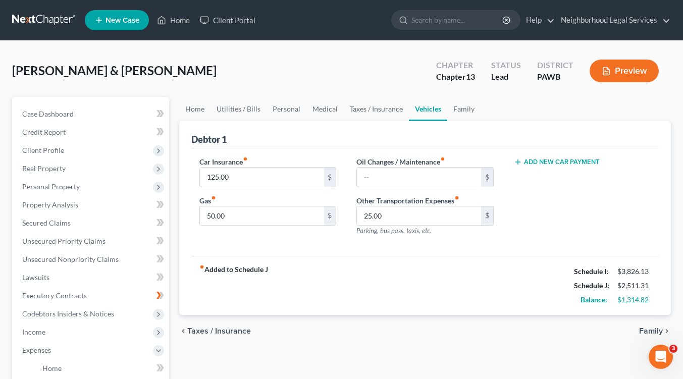
click at [652, 332] on span "Family" at bounding box center [652, 331] width 24 height 8
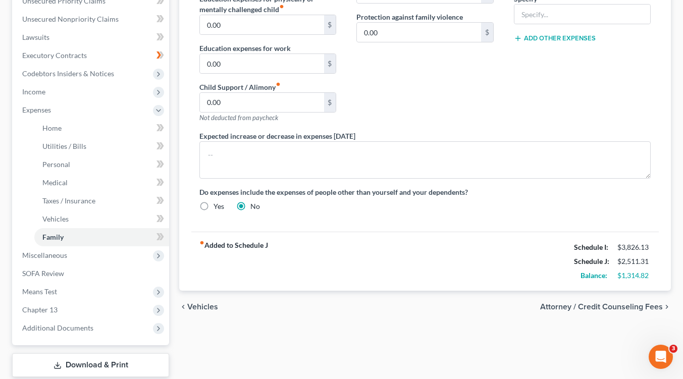
scroll to position [302, 0]
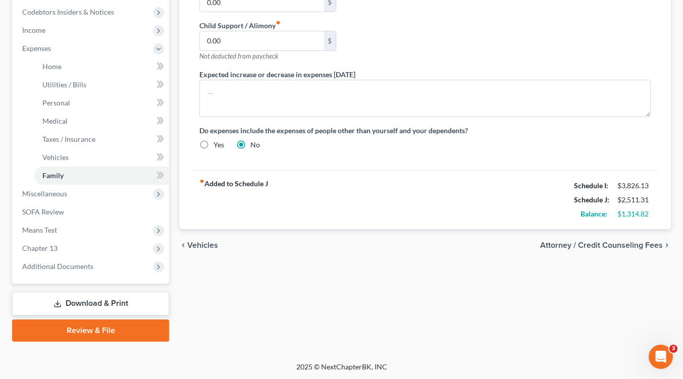
click at [570, 244] on span "Attorney / Credit Counseling Fees" at bounding box center [602, 245] width 123 height 8
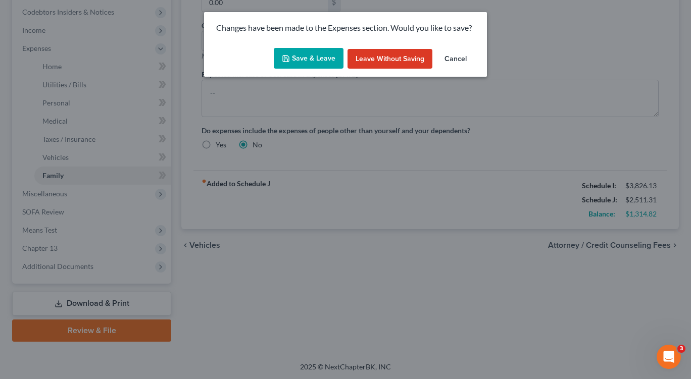
click at [323, 62] on button "Save & Leave" at bounding box center [309, 58] width 70 height 21
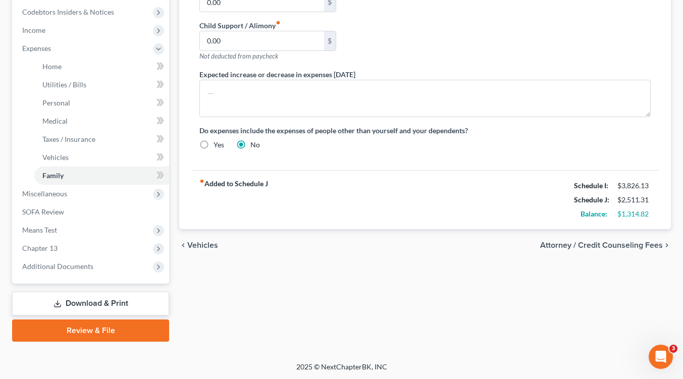
select select "0"
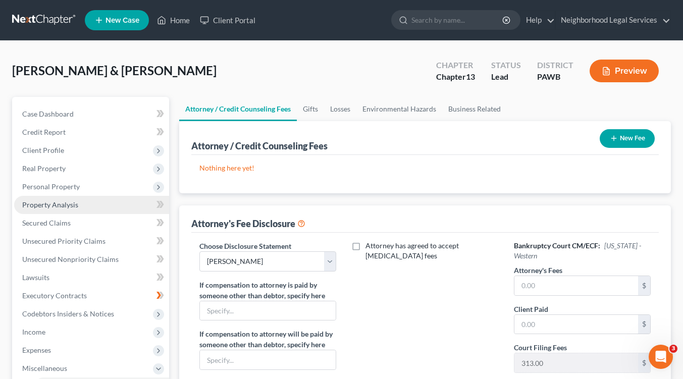
click at [42, 205] on span "Property Analysis" at bounding box center [50, 205] width 56 height 9
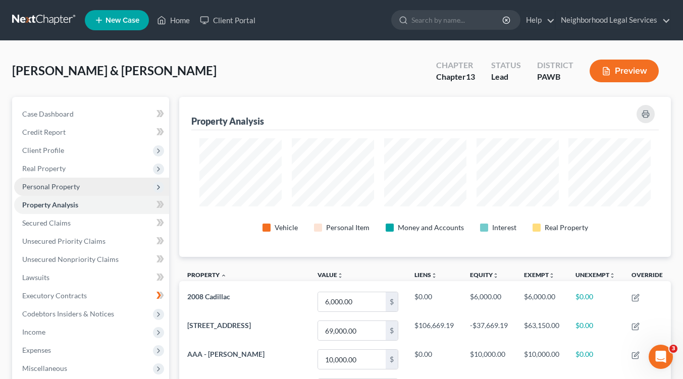
click at [158, 184] on icon at bounding box center [159, 187] width 8 height 8
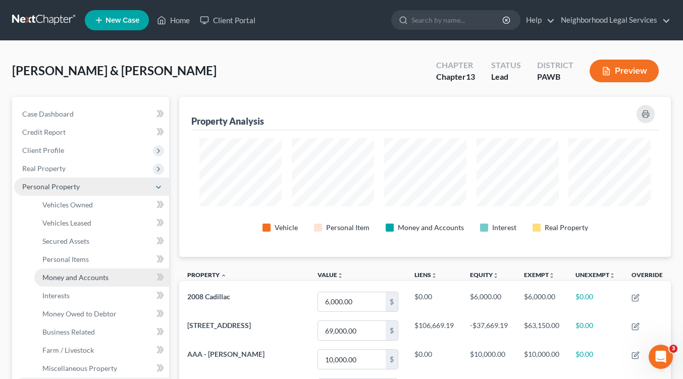
click at [87, 276] on span "Money and Accounts" at bounding box center [75, 277] width 66 height 9
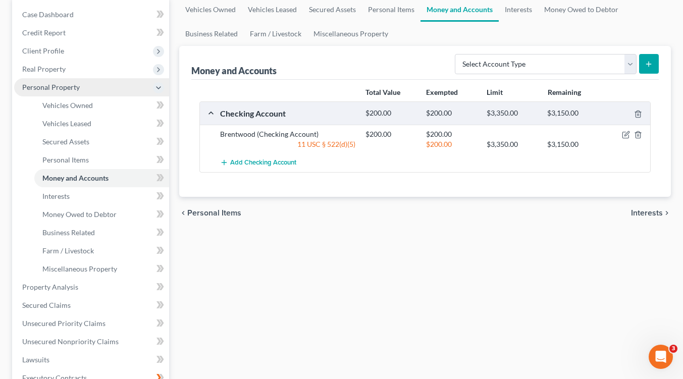
scroll to position [101, 0]
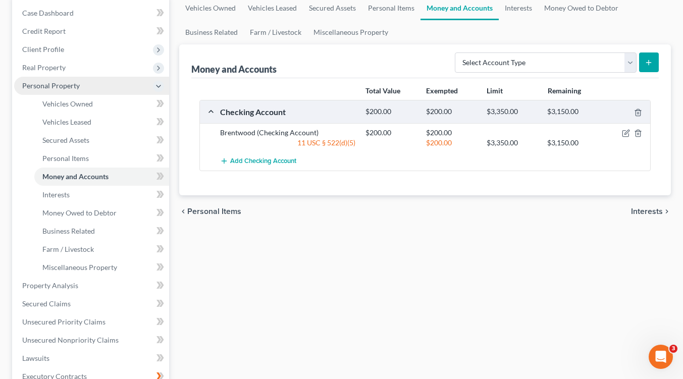
click at [645, 210] on span "Interests" at bounding box center [647, 212] width 32 height 8
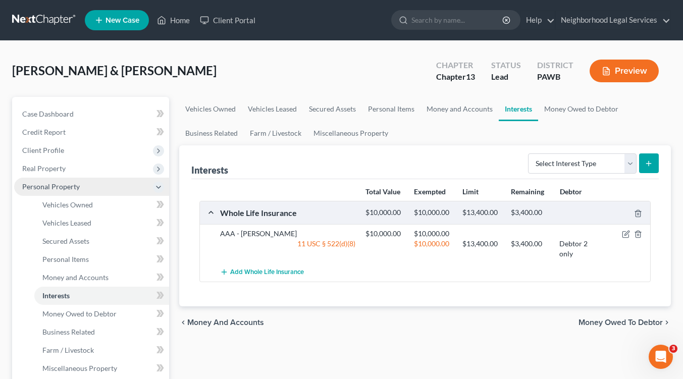
click at [647, 166] on icon "submit" at bounding box center [649, 164] width 8 height 8
click at [630, 162] on select "Select Interest Type 401K Annuity Bond Education IRA Government Bond Government…" at bounding box center [582, 164] width 109 height 20
select select "whole_life_insurance"
click at [529, 154] on select "Select Interest Type 401K Annuity Bond Education IRA Government Bond Government…" at bounding box center [582, 164] width 109 height 20
click at [651, 164] on icon "submit" at bounding box center [649, 164] width 8 height 8
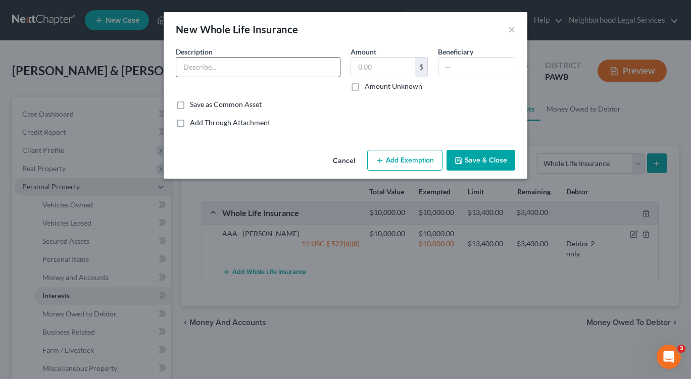
click at [242, 64] on input "text" at bounding box center [258, 67] width 164 height 19
type input "Ever Lake"
click at [360, 64] on input "text" at bounding box center [383, 67] width 64 height 19
type input "10,000.00"
drag, startPoint x: 450, startPoint y: 67, endPoint x: 504, endPoint y: 101, distance: 63.5
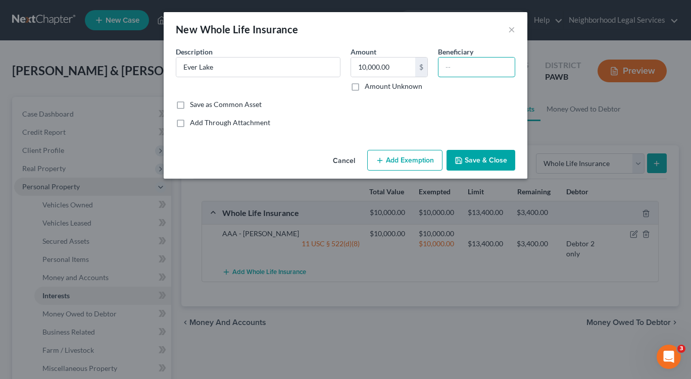
click at [450, 68] on input "text" at bounding box center [476, 67] width 76 height 19
type input "Judy Franczak"
click at [398, 161] on button "Add Exemption" at bounding box center [404, 160] width 75 height 21
select select "2"
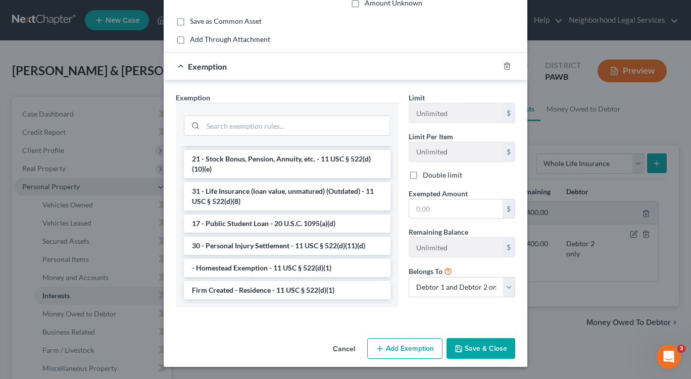
scroll to position [834, 0]
click at [242, 346] on div "Cancel Add Exemption Save & Close" at bounding box center [346, 350] width 364 height 33
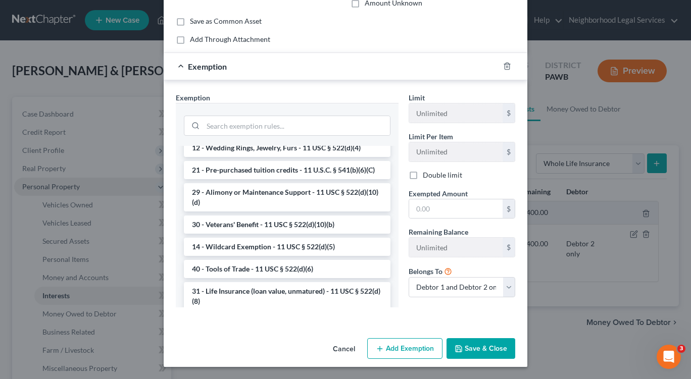
scroll to position [228, 0]
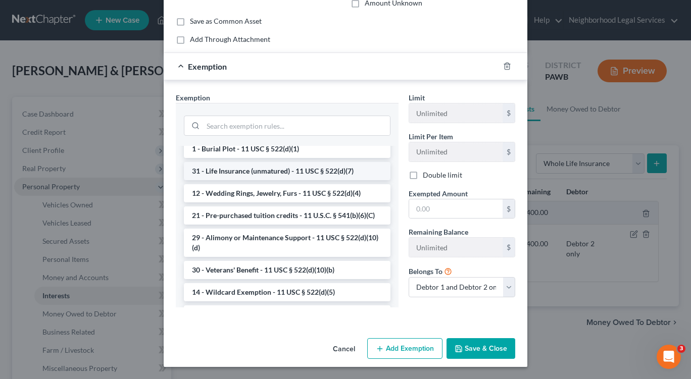
click at [324, 180] on li "31 - Life Insurance (unmatured) - 11 USC § 522(d)(7)" at bounding box center [287, 171] width 207 height 18
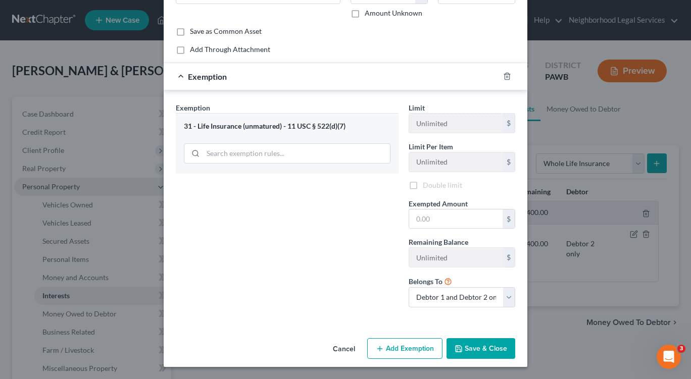
scroll to position [73, 0]
click at [426, 221] on input "text" at bounding box center [455, 219] width 93 height 19
type input "10,000.00"
click at [490, 348] on button "Save & Close" at bounding box center [481, 348] width 69 height 21
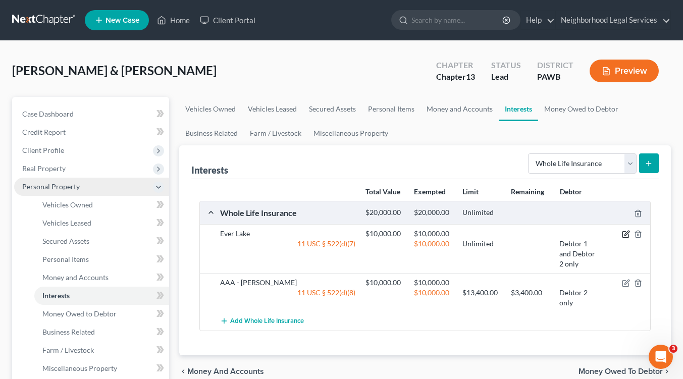
click at [626, 235] on icon "button" at bounding box center [627, 233] width 5 height 5
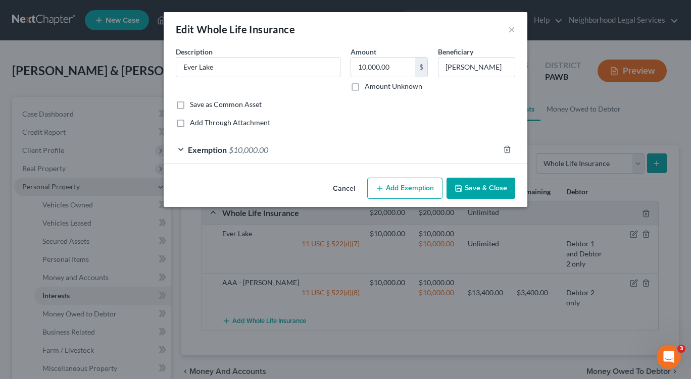
click at [180, 149] on div "Exemption $10,000.00" at bounding box center [331, 149] width 335 height 27
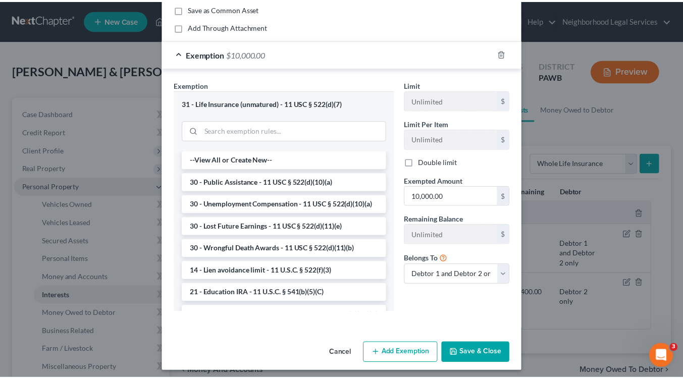
scroll to position [101, 0]
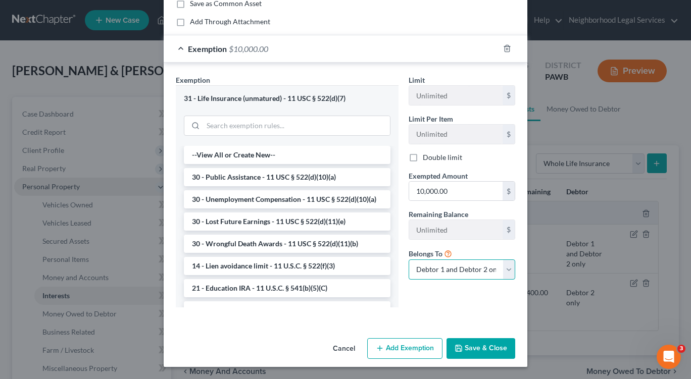
click at [504, 269] on select "Debtor 1 only Debtor 2 only Debtor 1 and Debtor 2 only" at bounding box center [462, 270] width 107 height 20
select select "1"
click at [409, 260] on select "Debtor 1 only Debtor 2 only Debtor 1 and Debtor 2 only" at bounding box center [462, 270] width 107 height 20
click at [479, 351] on button "Save & Close" at bounding box center [481, 348] width 69 height 21
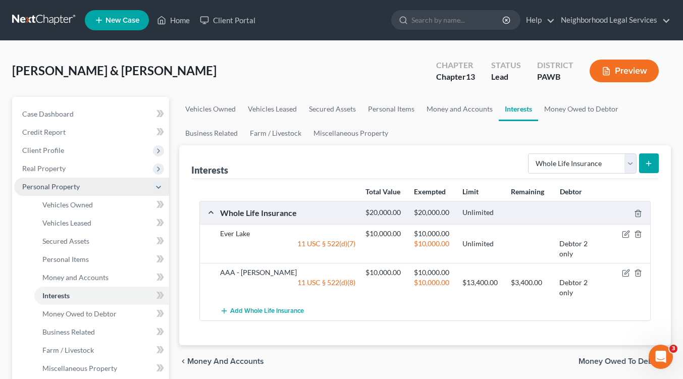
click at [600, 358] on span "Money Owed to Debtor" at bounding box center [621, 362] width 84 height 8
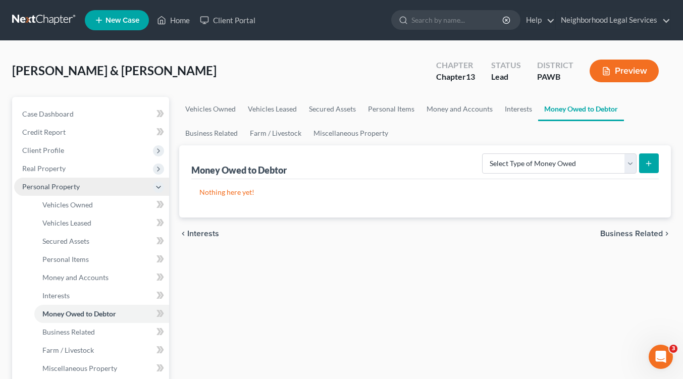
click at [637, 235] on span "Business Related" at bounding box center [632, 234] width 63 height 8
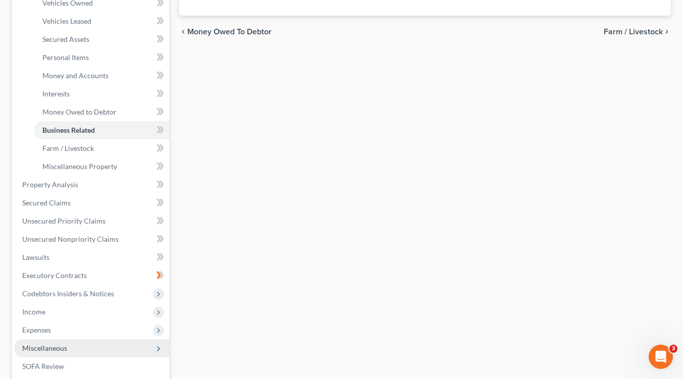
scroll to position [357, 0]
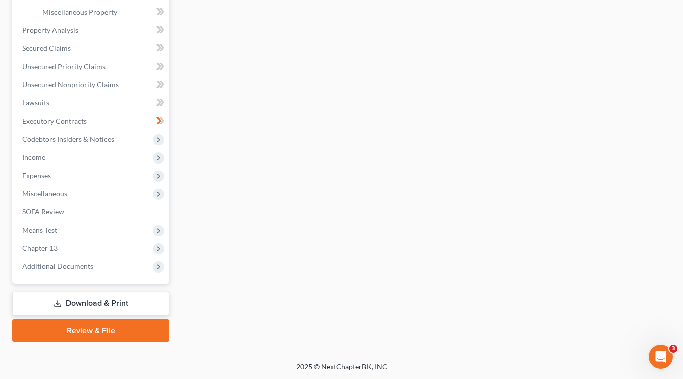
click at [145, 305] on link "Download & Print" at bounding box center [90, 304] width 157 height 24
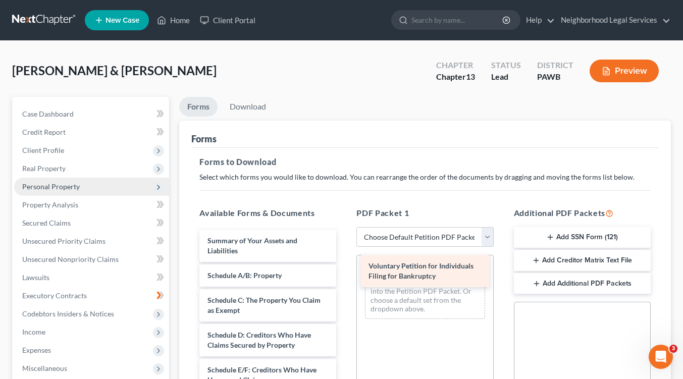
drag, startPoint x: 283, startPoint y: 247, endPoint x: 444, endPoint y: 273, distance: 163.2
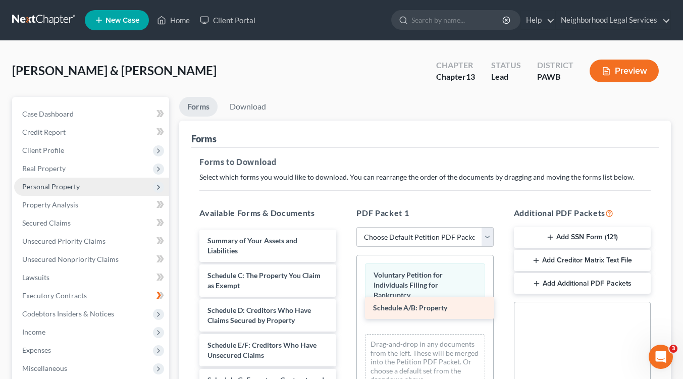
drag, startPoint x: 301, startPoint y: 269, endPoint x: 452, endPoint y: 315, distance: 157.9
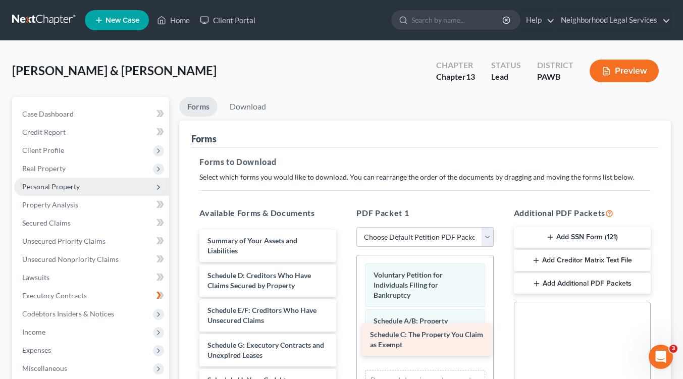
drag, startPoint x: 290, startPoint y: 279, endPoint x: 477, endPoint y: 330, distance: 193.7
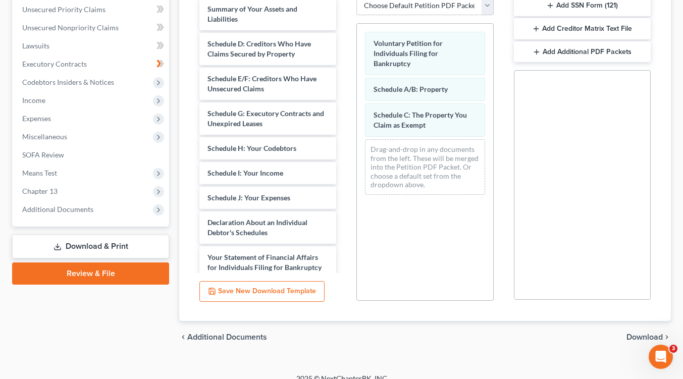
scroll to position [244, 0]
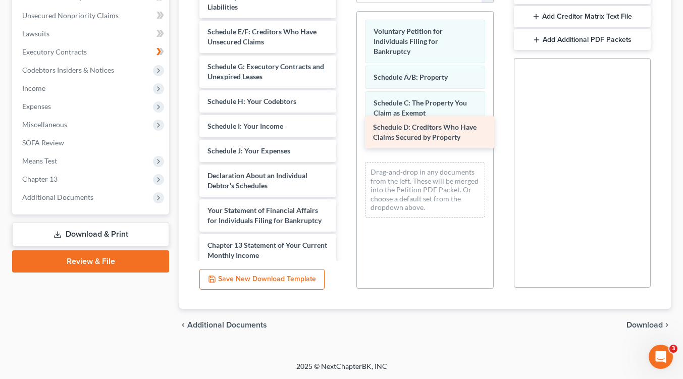
drag, startPoint x: 256, startPoint y: 33, endPoint x: 421, endPoint y: 129, distance: 191.7
click at [345, 129] on div "Schedule D: Creditors Who Have Claims Secured by Property Summary of Your Asset…" at bounding box center [267, 186] width 153 height 400
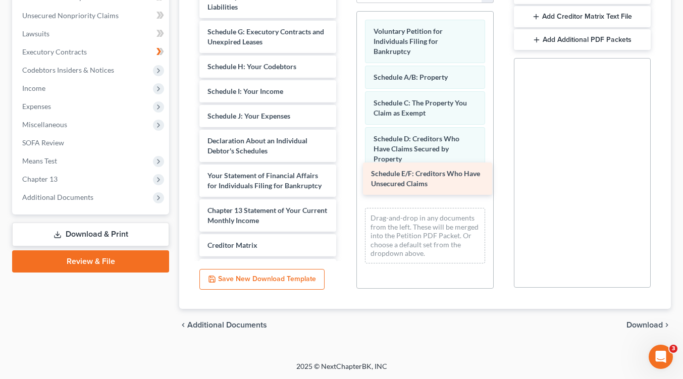
drag, startPoint x: 291, startPoint y: 32, endPoint x: 455, endPoint y: 175, distance: 217.3
click at [345, 175] on div "Schedule E/F: Creditors Who Have Unsecured Claims Summary of Your Assets and Li…" at bounding box center [267, 168] width 153 height 365
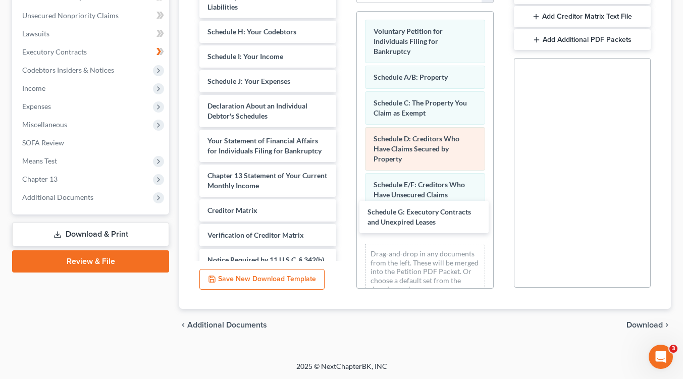
drag, startPoint x: 261, startPoint y: 37, endPoint x: 392, endPoint y: 165, distance: 183.6
click at [345, 215] on div "Schedule G: Executory Contracts and Unexpired Leases Summary of Your Assets and…" at bounding box center [267, 151] width 153 height 330
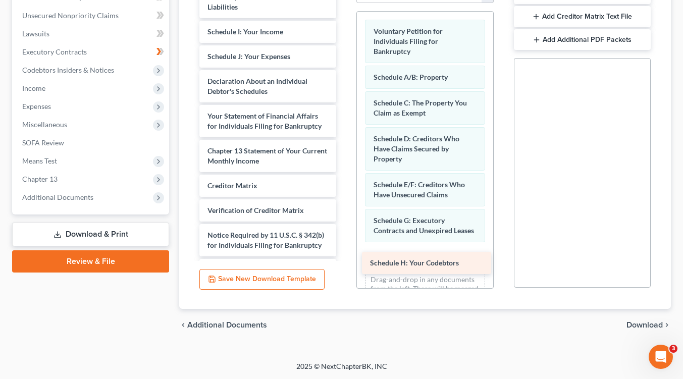
drag, startPoint x: 274, startPoint y: 82, endPoint x: 427, endPoint y: 271, distance: 243.1
click at [345, 271] on div "Schedule H: Your Codebtors Summary of Your Assets and Liabilities Schedule H: Y…" at bounding box center [267, 139] width 153 height 306
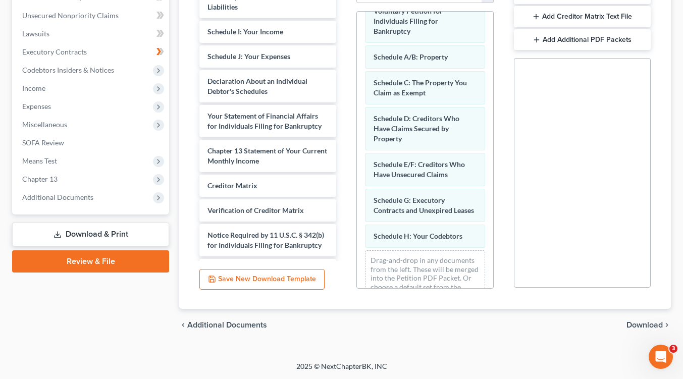
scroll to position [56, 0]
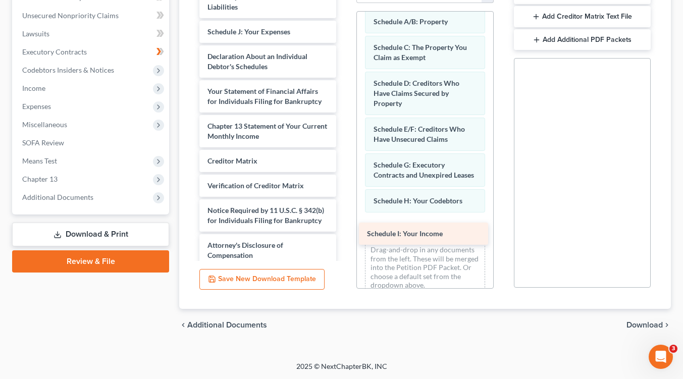
drag, startPoint x: 237, startPoint y: 32, endPoint x: 397, endPoint y: 235, distance: 257.9
click at [345, 235] on div "Schedule I: Your Income Summary of Your Assets and Liabilities Schedule I: Your…" at bounding box center [267, 126] width 153 height 281
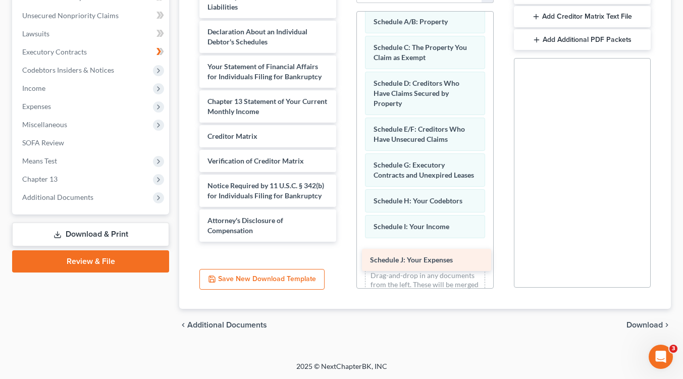
drag, startPoint x: 232, startPoint y: 34, endPoint x: 395, endPoint y: 263, distance: 280.7
click at [345, 242] on div "Schedule J: Your Expenses Summary of Your Assets and Liabilities Schedule J: Yo…" at bounding box center [267, 114] width 153 height 256
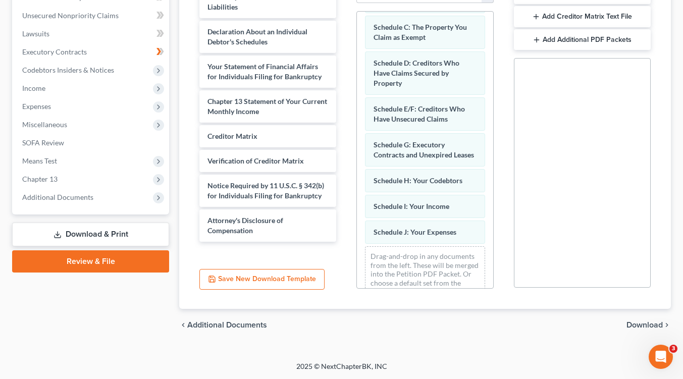
scroll to position [107, 0]
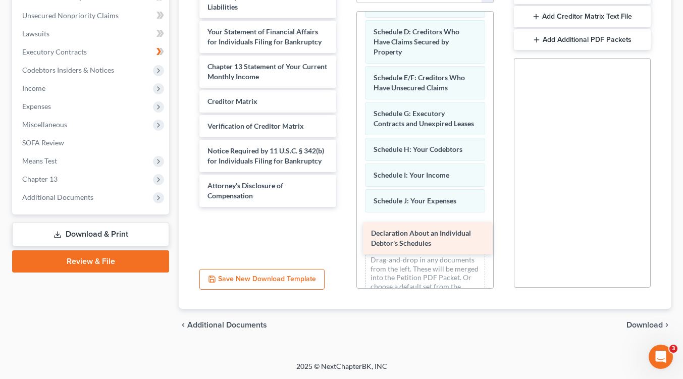
drag, startPoint x: 254, startPoint y: 39, endPoint x: 417, endPoint y: 242, distance: 260.1
click at [345, 207] on div "Declaration About an Individual Debtor's Schedules Summary of Your Assets and L…" at bounding box center [267, 96] width 153 height 221
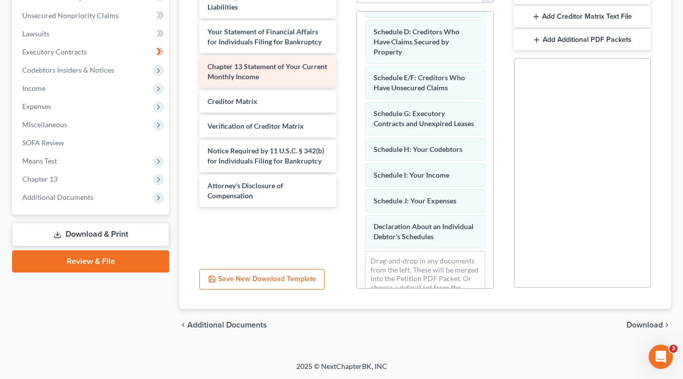
scroll to position [143, 0]
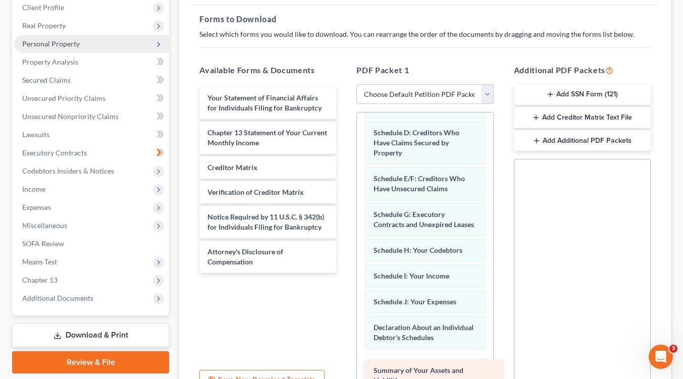
drag, startPoint x: 282, startPoint y: 100, endPoint x: 448, endPoint y: 373, distance: 320.3
click at [345, 273] on div "Summary of Your Assets and Liabilities Summary of Your Assets and Liabilities Y…" at bounding box center [267, 180] width 153 height 186
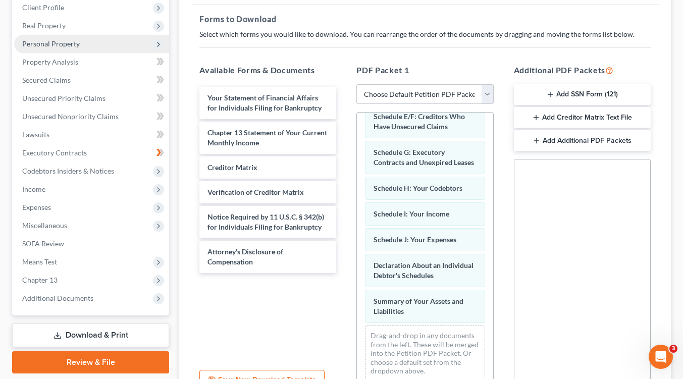
scroll to position [179, 0]
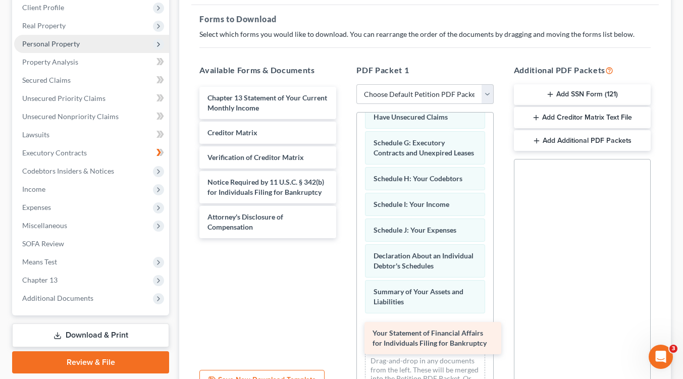
drag, startPoint x: 265, startPoint y: 107, endPoint x: 430, endPoint y: 343, distance: 288.4
click at [345, 238] on div "Your Statement of Financial Affairs for Individuals Filing for Bankruptcy Your …" at bounding box center [267, 163] width 153 height 152
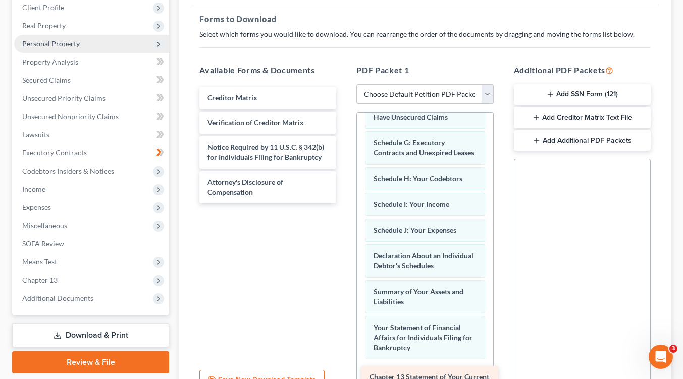
drag, startPoint x: 241, startPoint y: 98, endPoint x: 403, endPoint y: 378, distance: 323.9
click at [345, 204] on div "Chapter 13 Statement of Your Current Monthly Income Chapter 13 Statement of You…" at bounding box center [267, 145] width 153 height 117
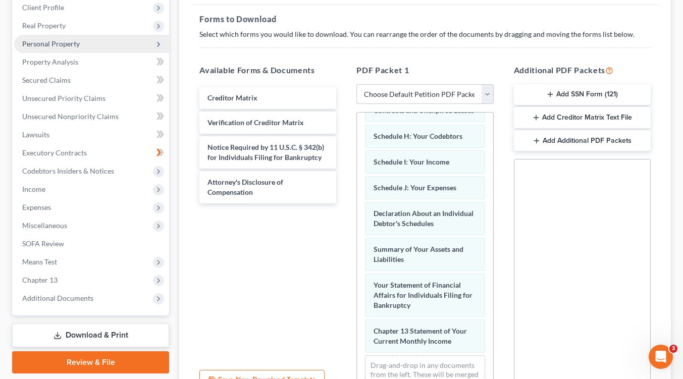
scroll to position [261, 0]
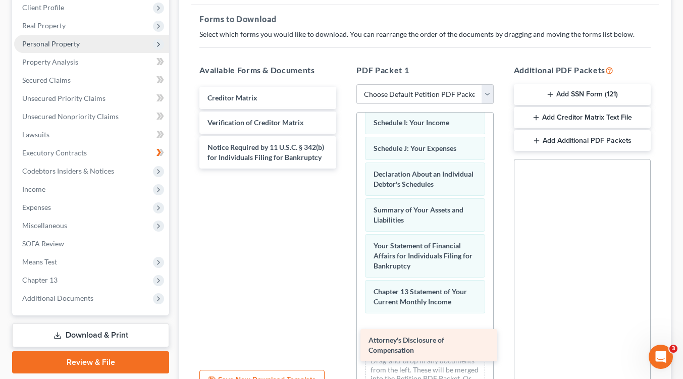
drag, startPoint x: 263, startPoint y: 194, endPoint x: 423, endPoint y: 352, distance: 224.7
click at [345, 169] on div "Attorney's Disclosure of Compensation Creditor Matrix Verification of Creditor …" at bounding box center [267, 128] width 153 height 82
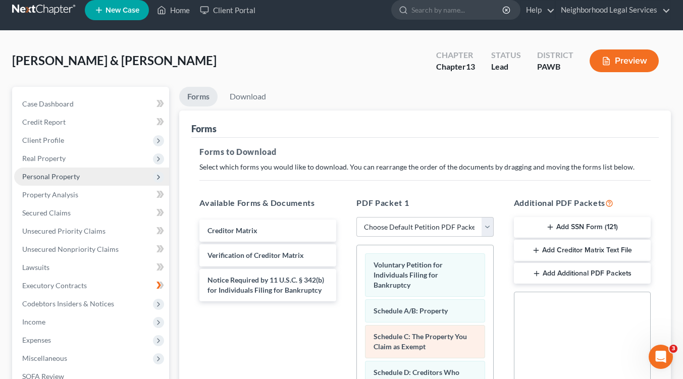
scroll to position [0, 0]
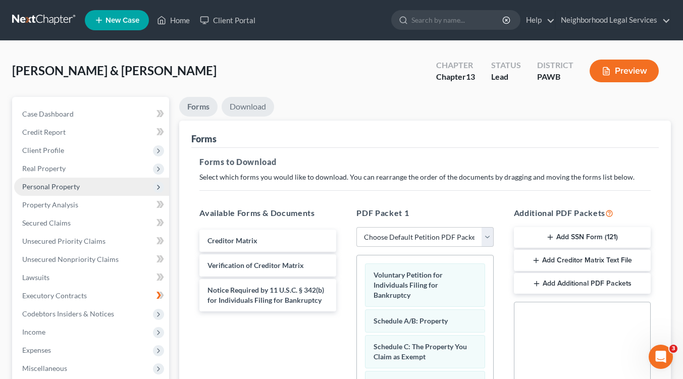
click at [255, 110] on link "Download" at bounding box center [248, 107] width 53 height 20
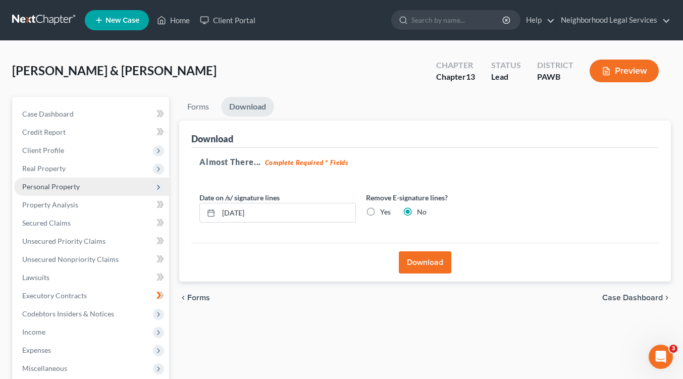
click at [435, 258] on button "Download" at bounding box center [425, 263] width 53 height 22
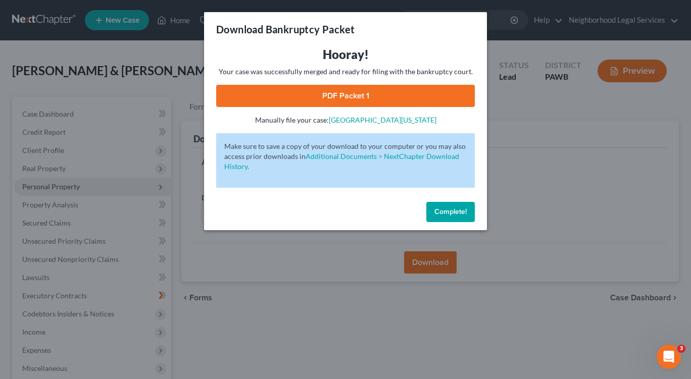
click at [338, 92] on link "PDF Packet 1" at bounding box center [345, 96] width 259 height 22
click at [438, 212] on span "Complete!" at bounding box center [450, 212] width 32 height 9
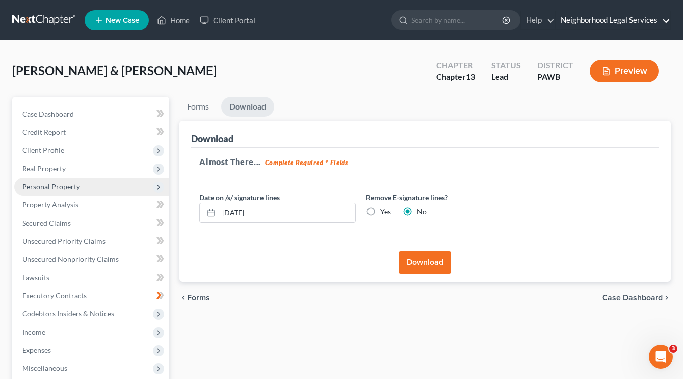
click at [597, 18] on link "Neighborhood Legal Services" at bounding box center [613, 20] width 115 height 18
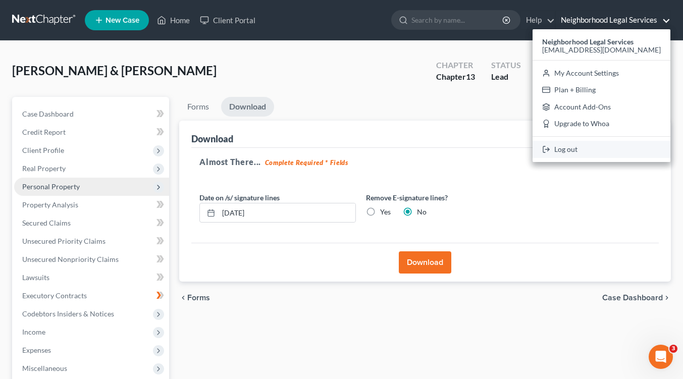
click at [595, 151] on link "Log out" at bounding box center [602, 149] width 138 height 17
